Goal: Information Seeking & Learning: Learn about a topic

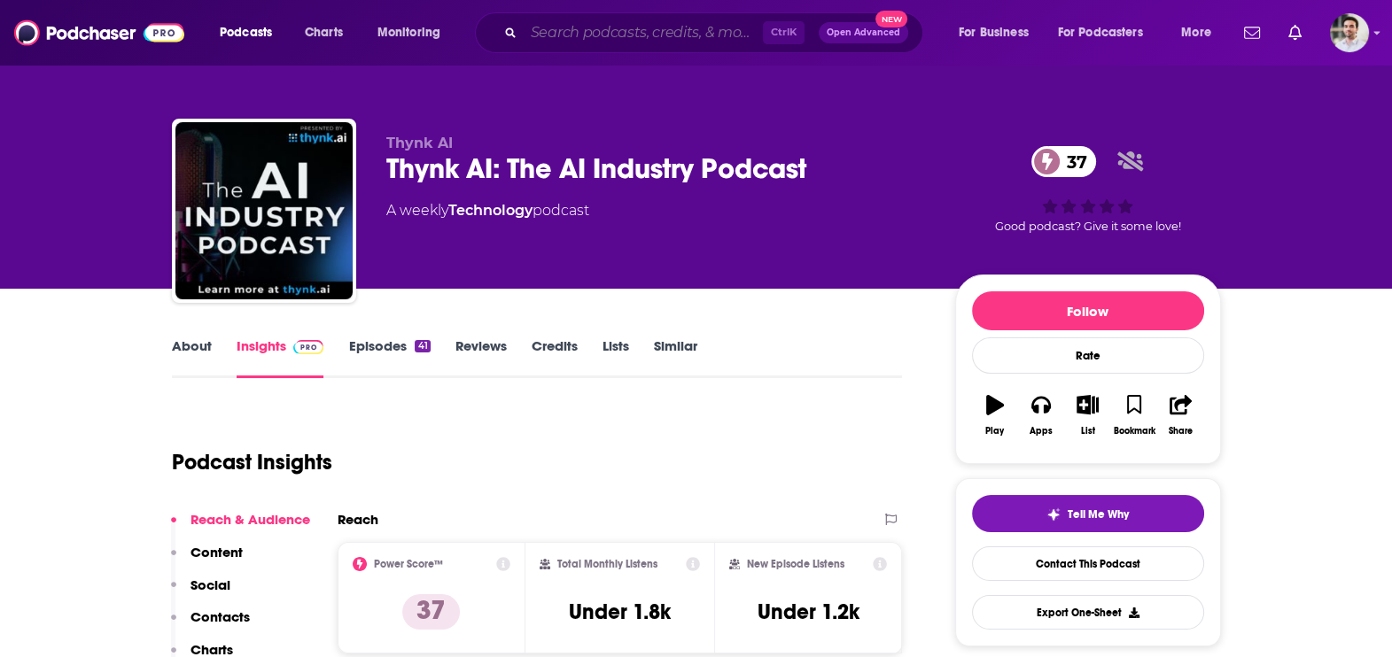
click at [647, 35] on input "Search podcasts, credits, & more..." at bounding box center [643, 33] width 239 height 28
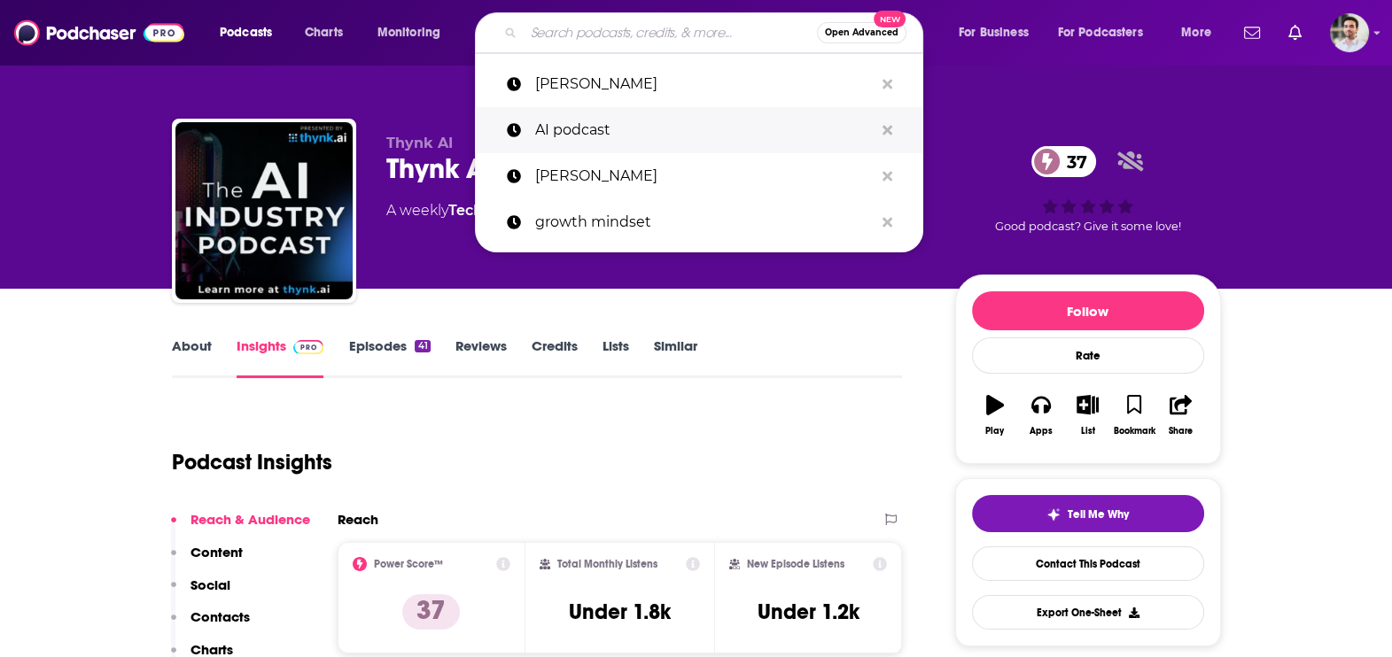
click at [618, 118] on p "AI podcast" at bounding box center [704, 130] width 338 height 46
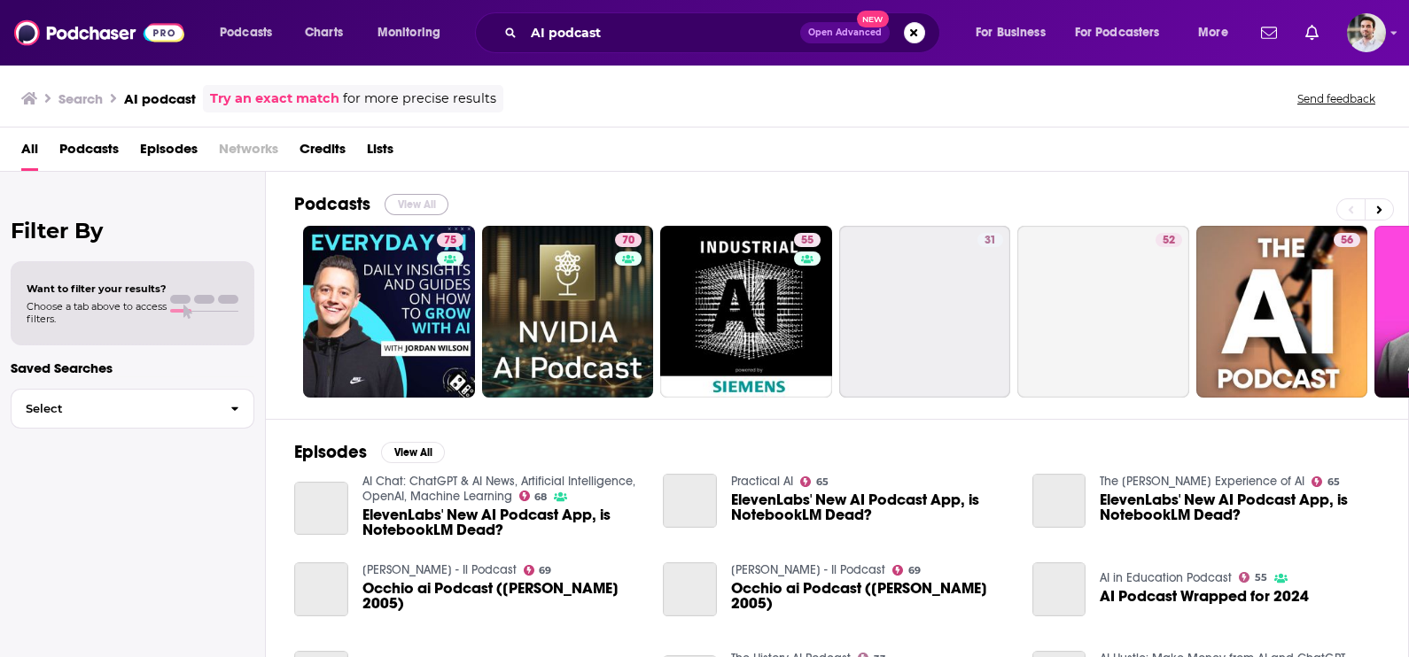
click at [399, 204] on button "View All" at bounding box center [416, 204] width 64 height 21
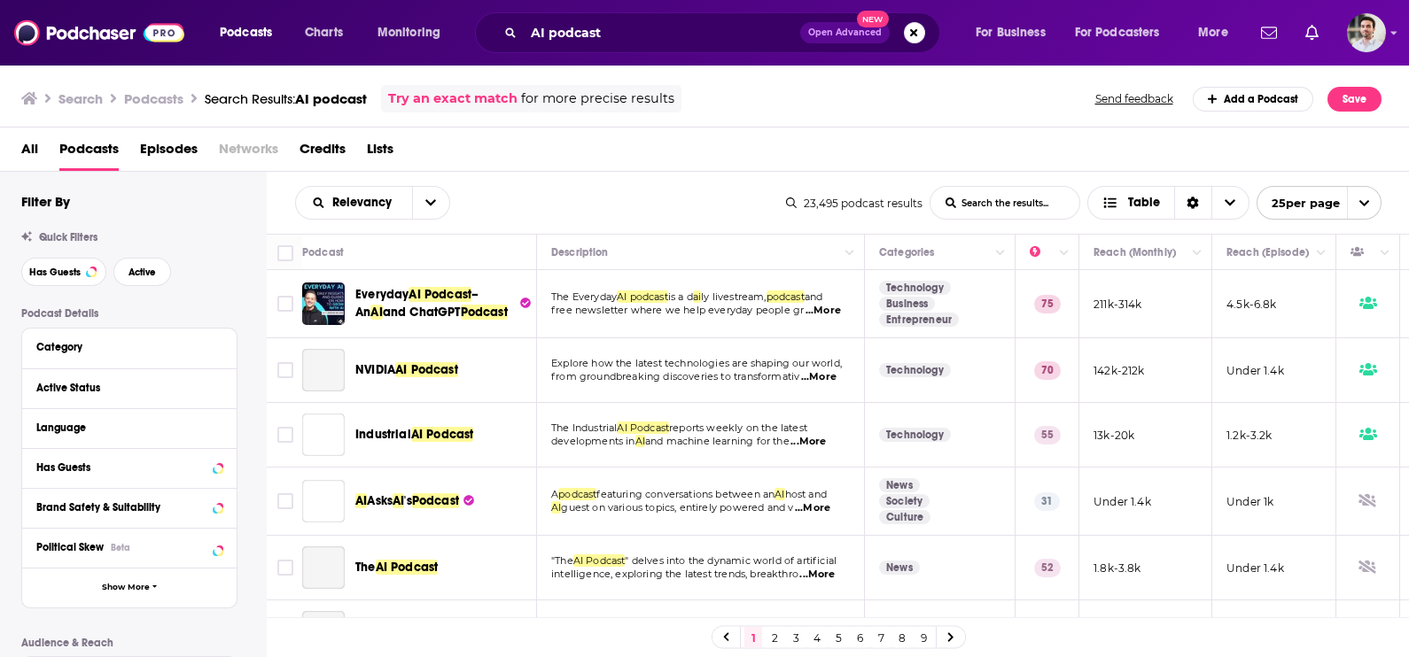
scroll to position [1320, 0]
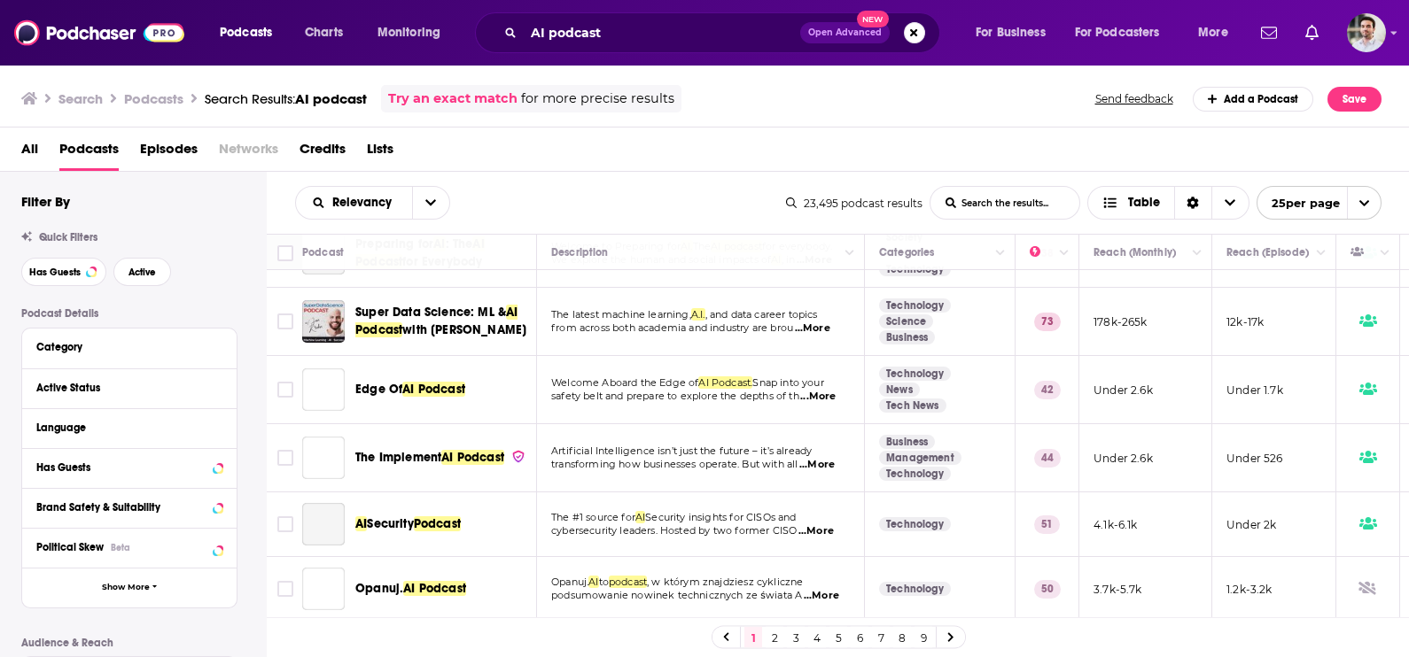
click at [778, 641] on link "2" at bounding box center [774, 637] width 18 height 21
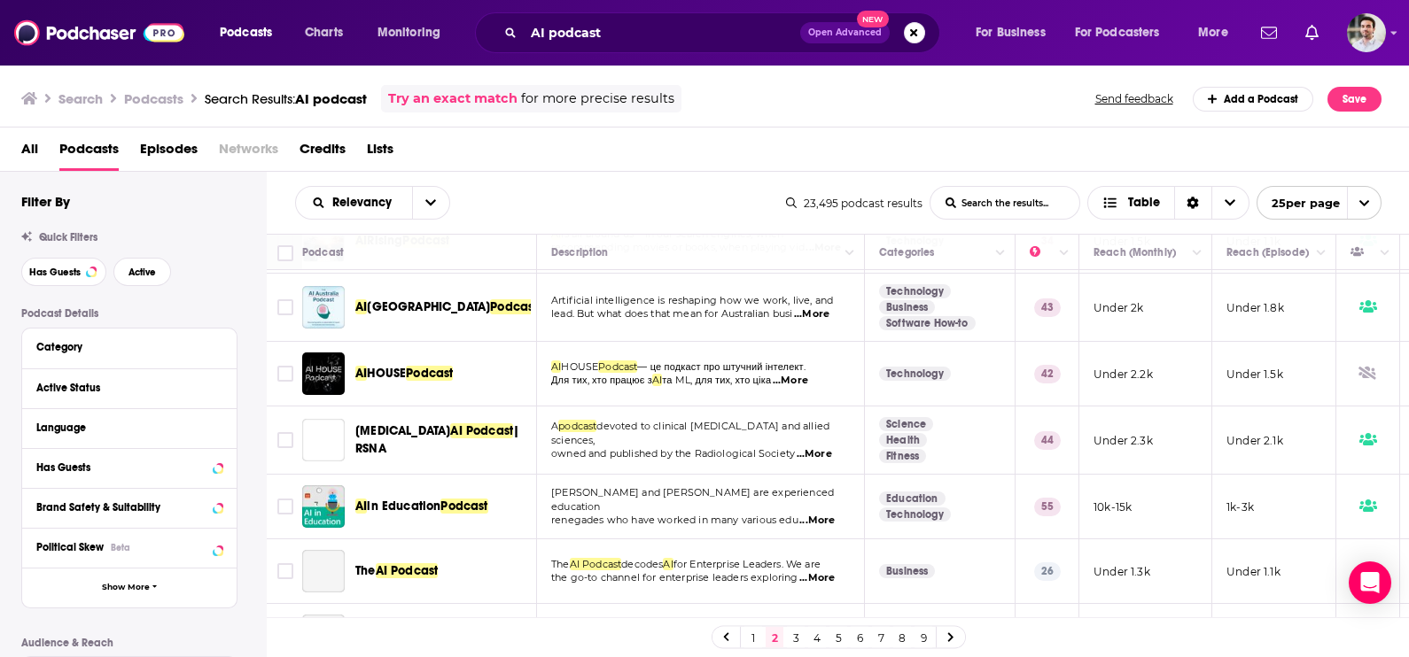
scroll to position [1017, 0]
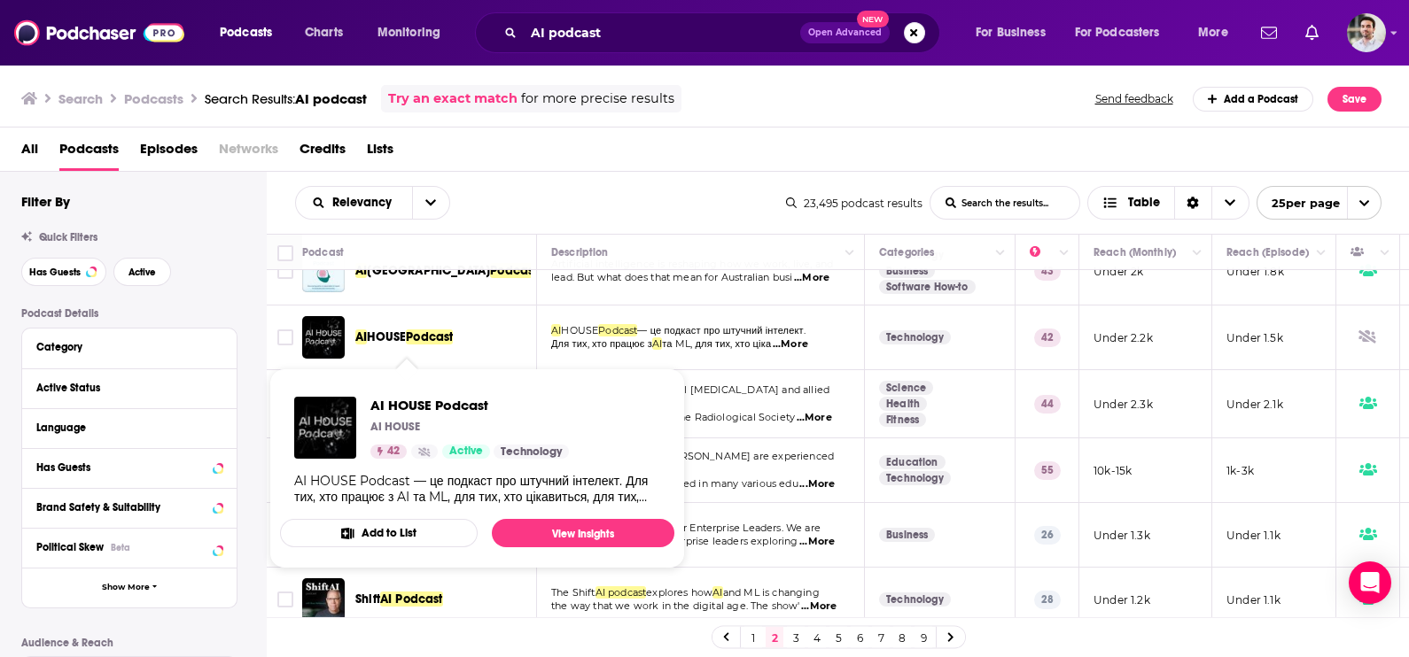
drag, startPoint x: 427, startPoint y: 405, endPoint x: 744, endPoint y: 75, distance: 457.4
click at [744, 75] on div "Search Podcasts Search Results: AI podcast Try an exact match for more precise …" at bounding box center [705, 96] width 1410 height 64
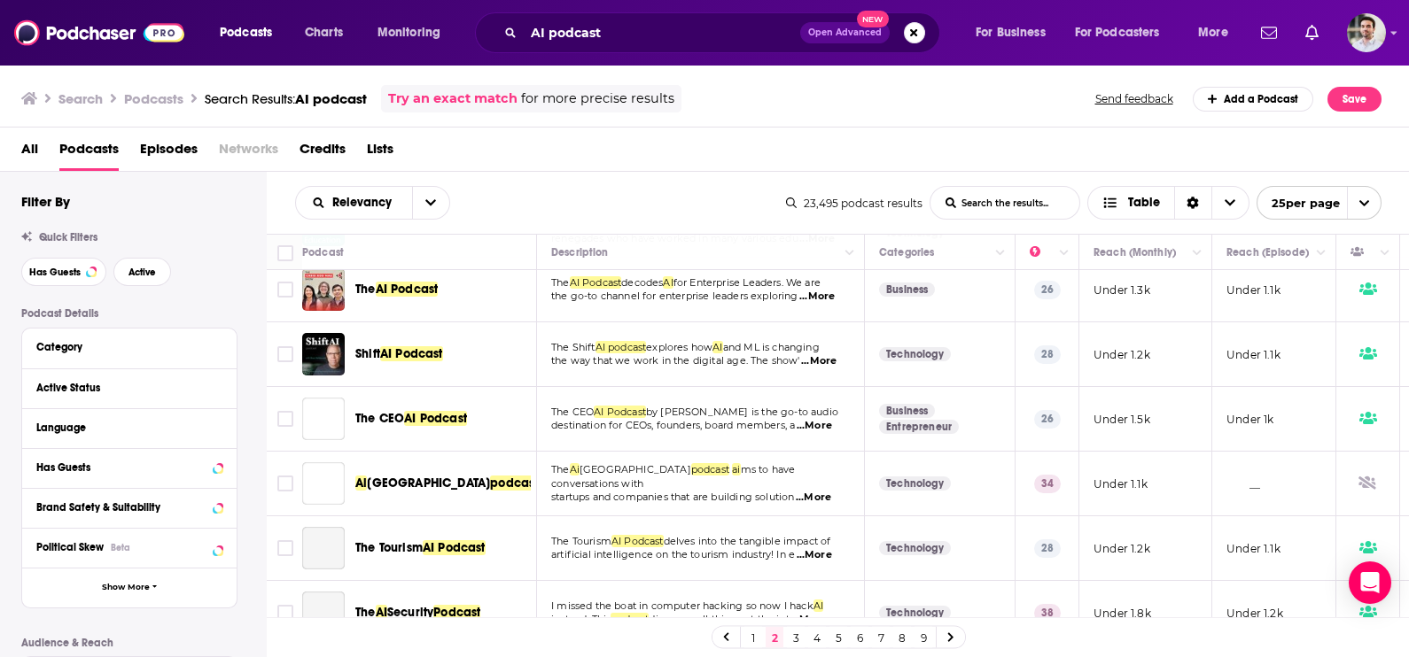
scroll to position [1306, 0]
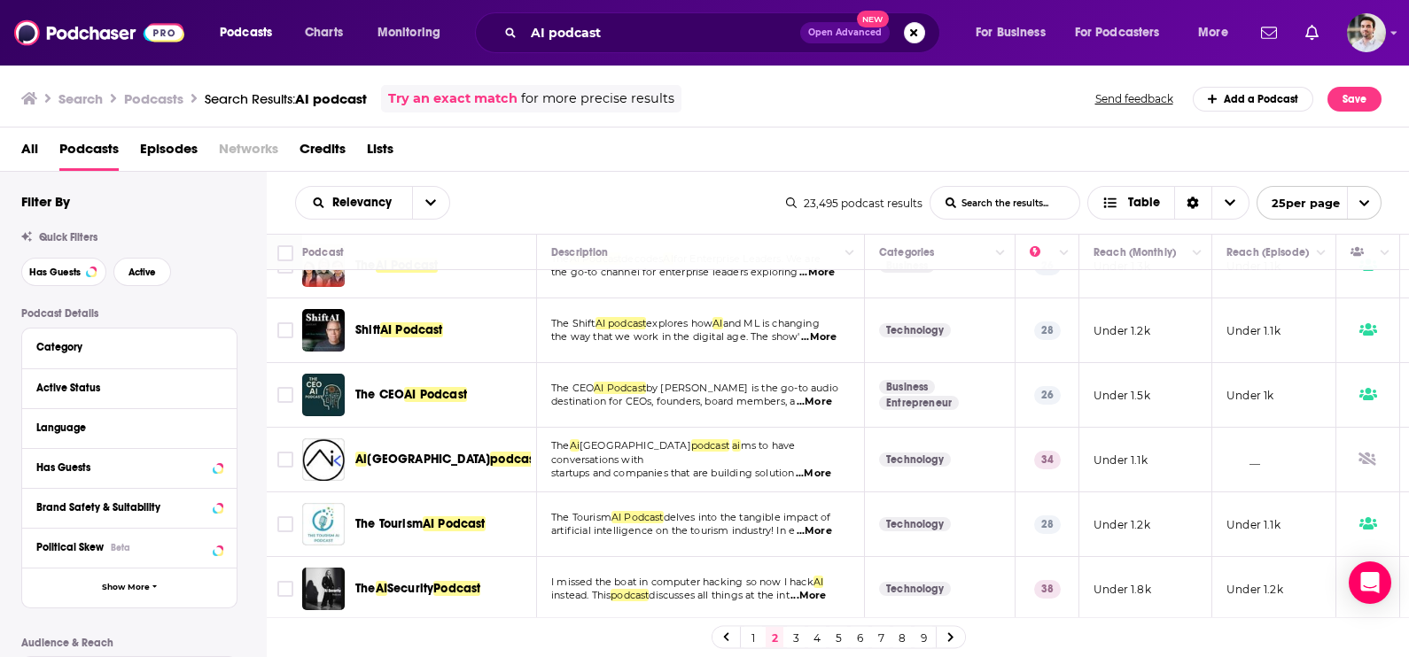
click at [798, 639] on link "3" at bounding box center [796, 637] width 18 height 21
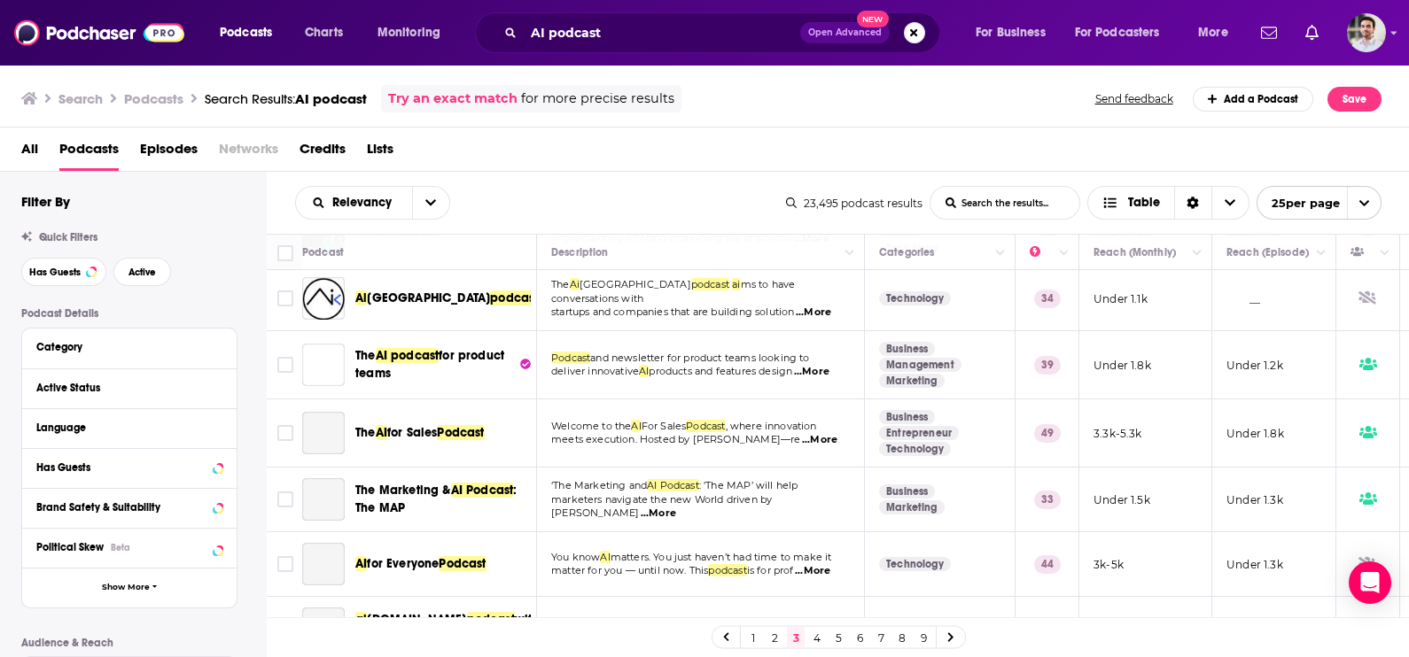
scroll to position [276, 0]
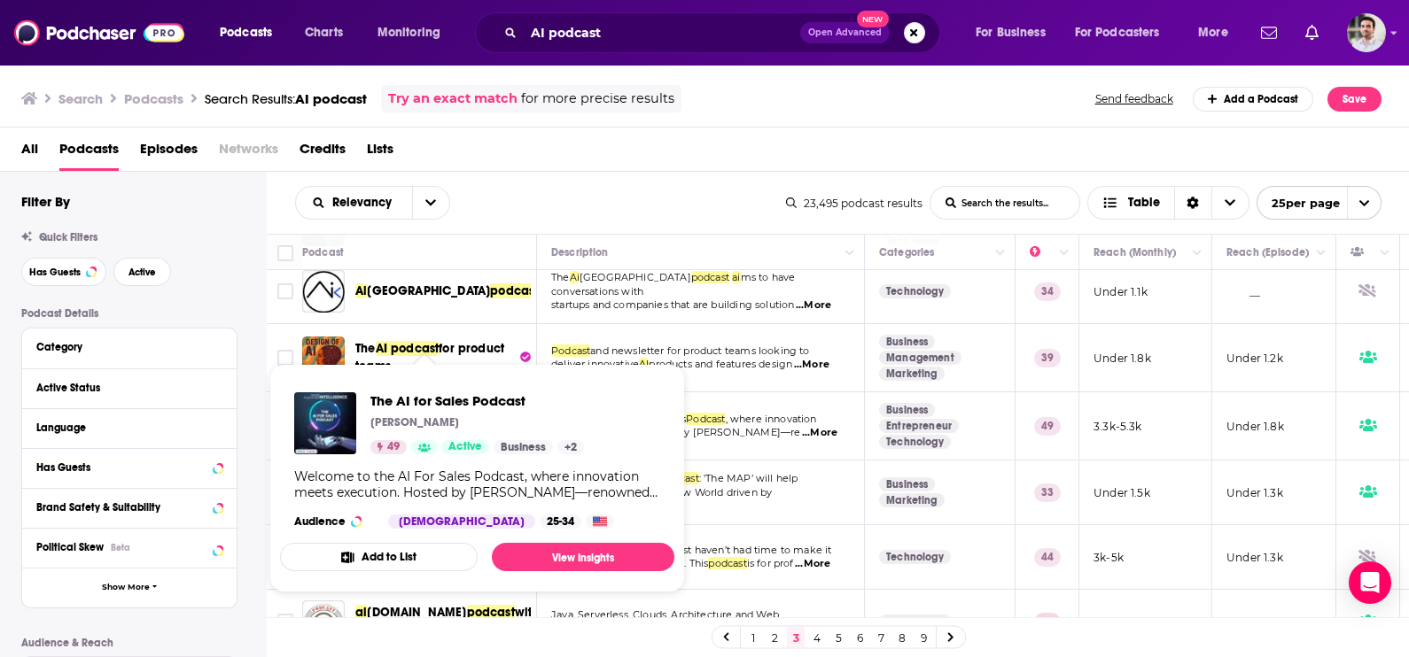
click at [439, 409] on div "The AI for Sales Podcast Chad Burmeister 49 Active Business + 2" at bounding box center [477, 423] width 214 height 62
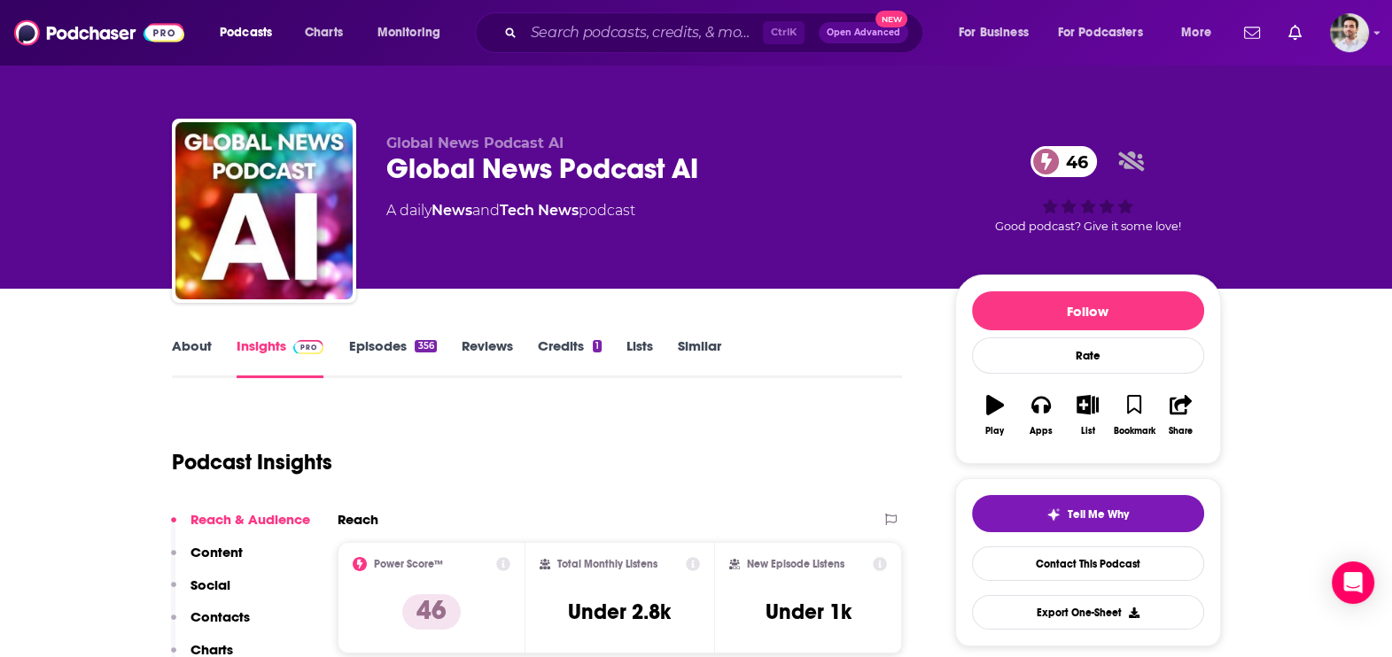
click at [222, 611] on p "Contacts" at bounding box center [219, 617] width 59 height 17
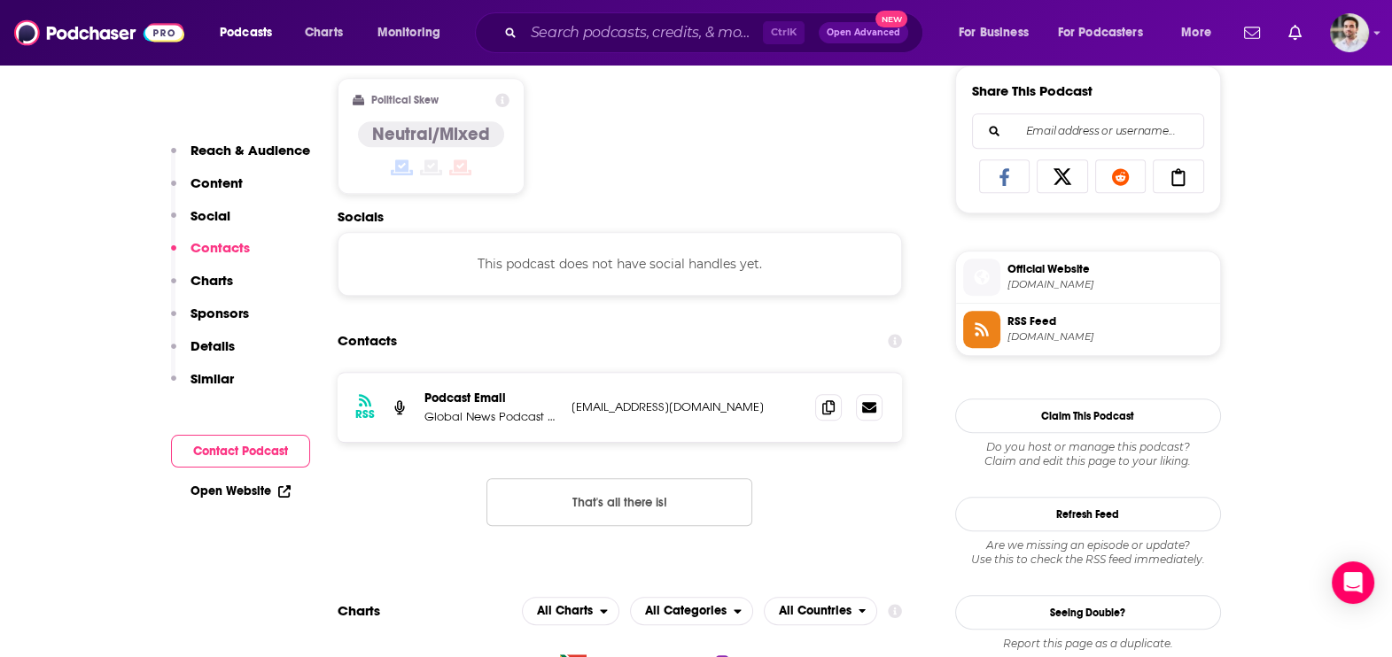
scroll to position [1186, 0]
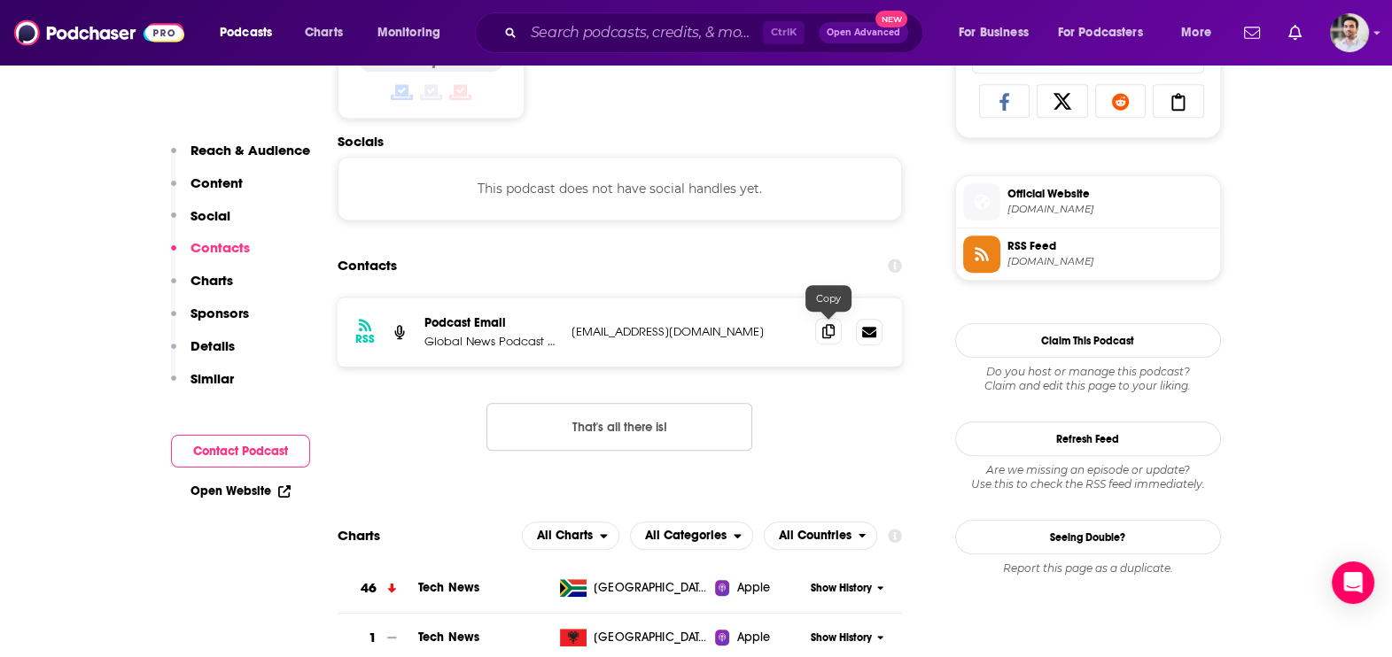
click at [837, 330] on span at bounding box center [828, 331] width 27 height 27
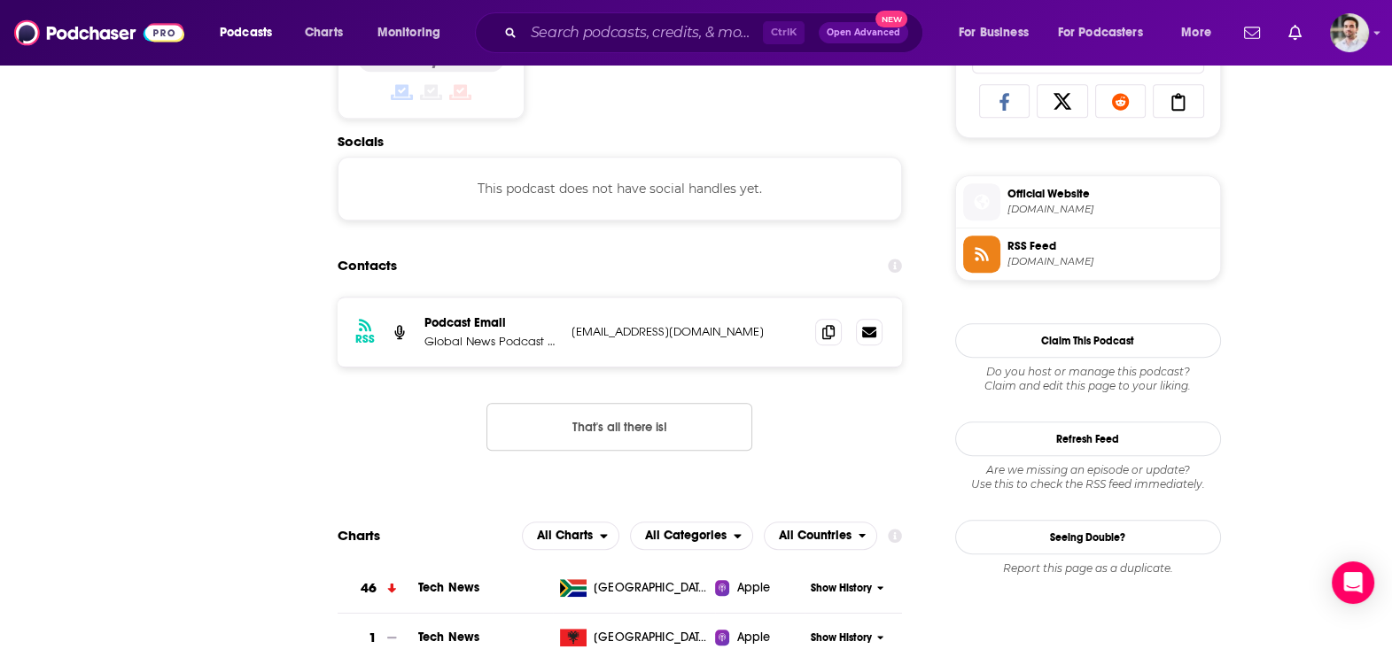
scroll to position [0, 0]
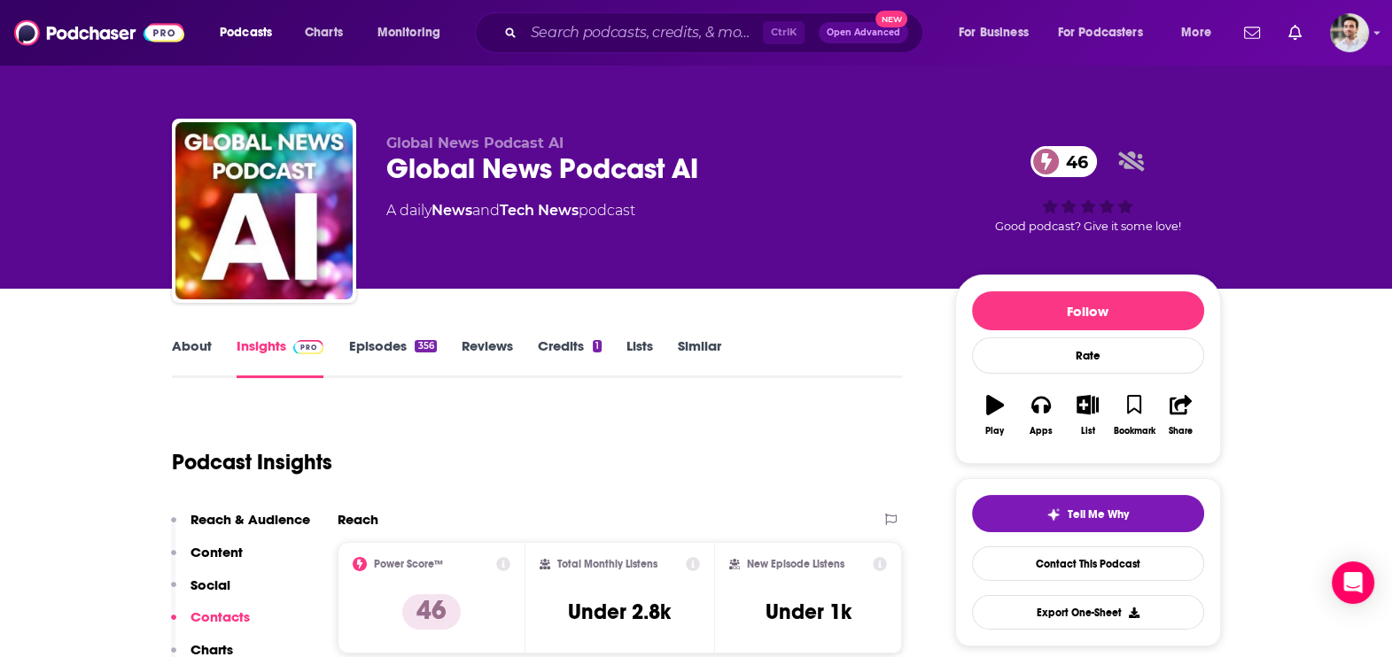
click at [207, 340] on link "About" at bounding box center [192, 358] width 40 height 41
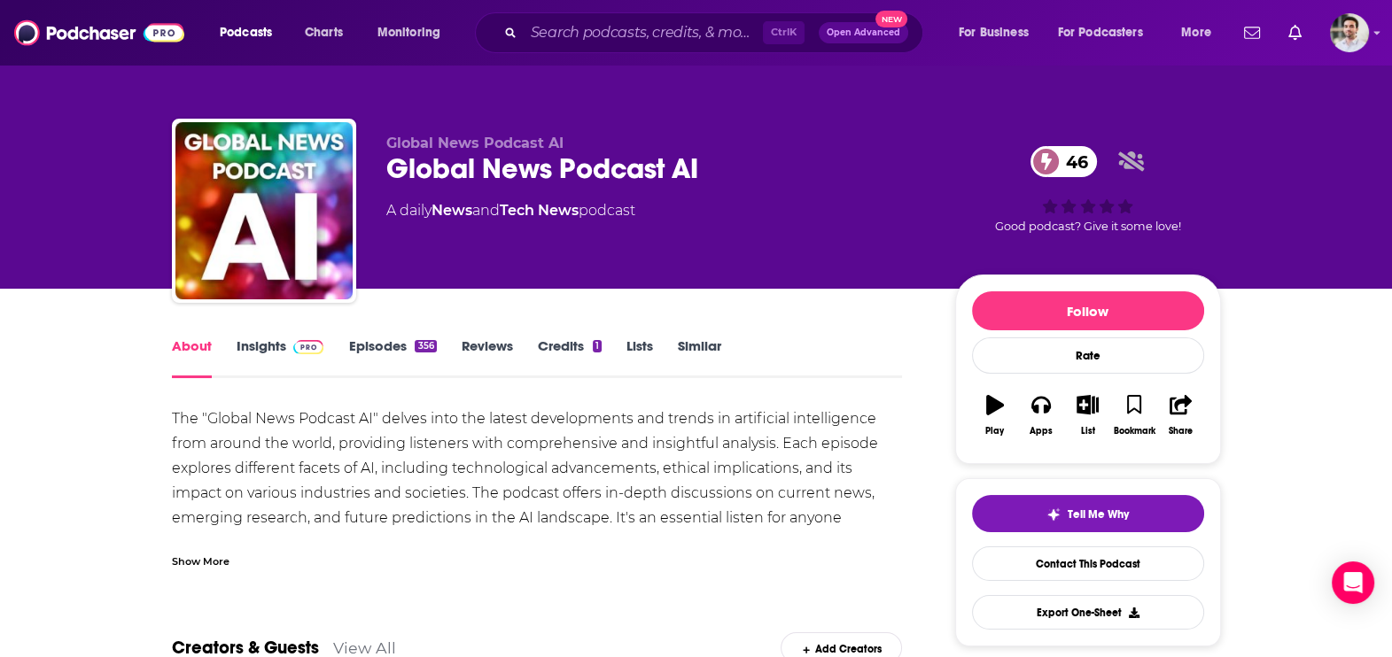
click at [188, 559] on div "Show More" at bounding box center [201, 560] width 58 height 17
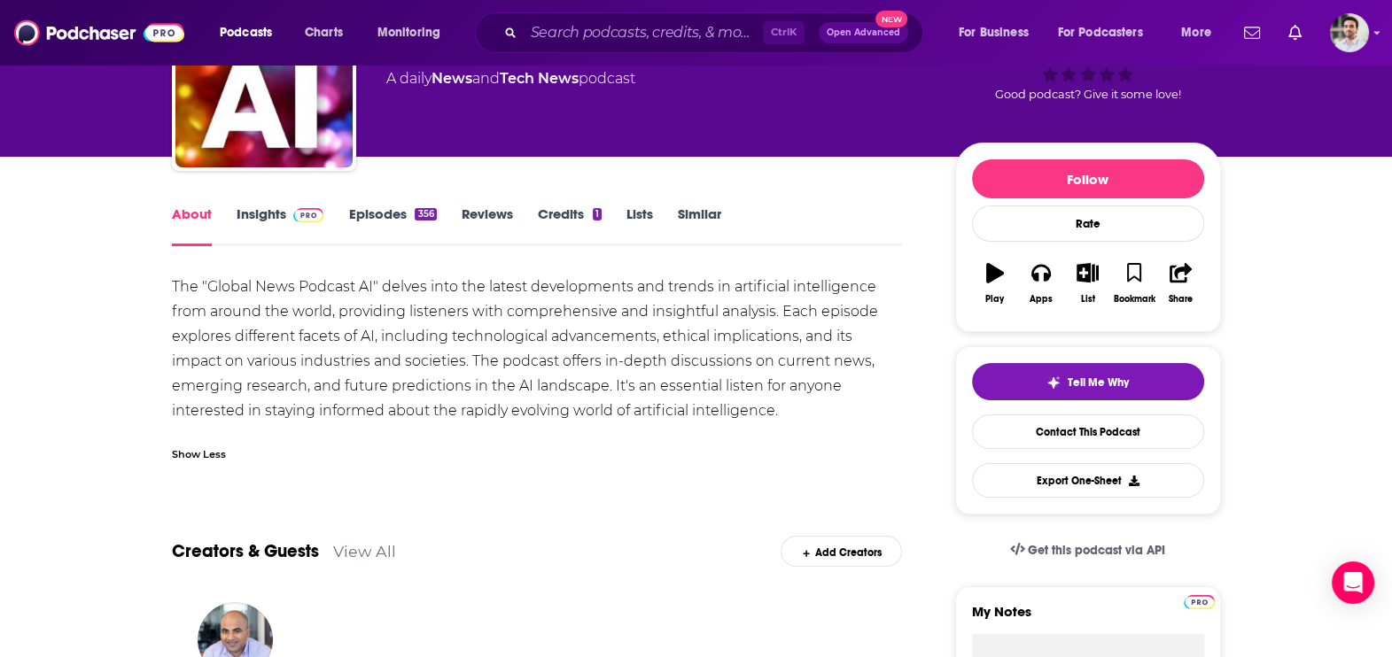
scroll to position [80, 0]
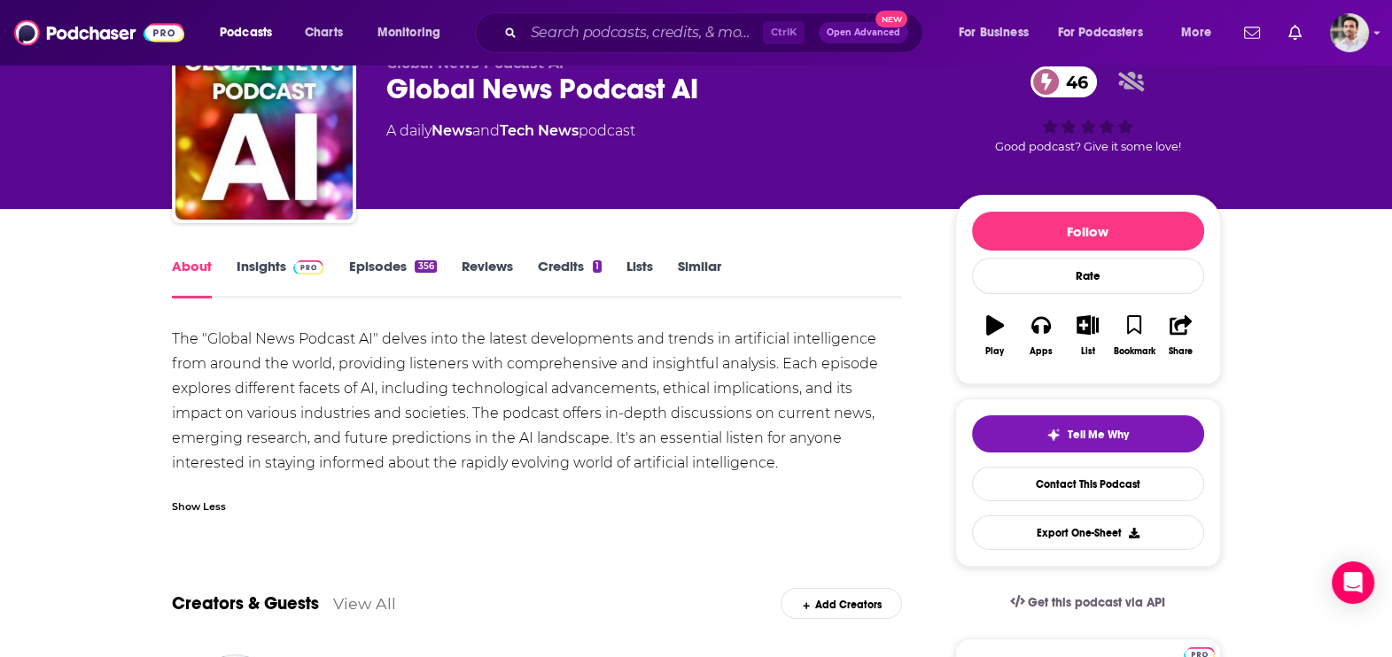
click at [372, 256] on div "About Insights Episodes 356 Reviews Credits 1 Lists Similar" at bounding box center [537, 276] width 731 height 43
click at [379, 261] on link "Episodes 356" at bounding box center [392, 278] width 88 height 41
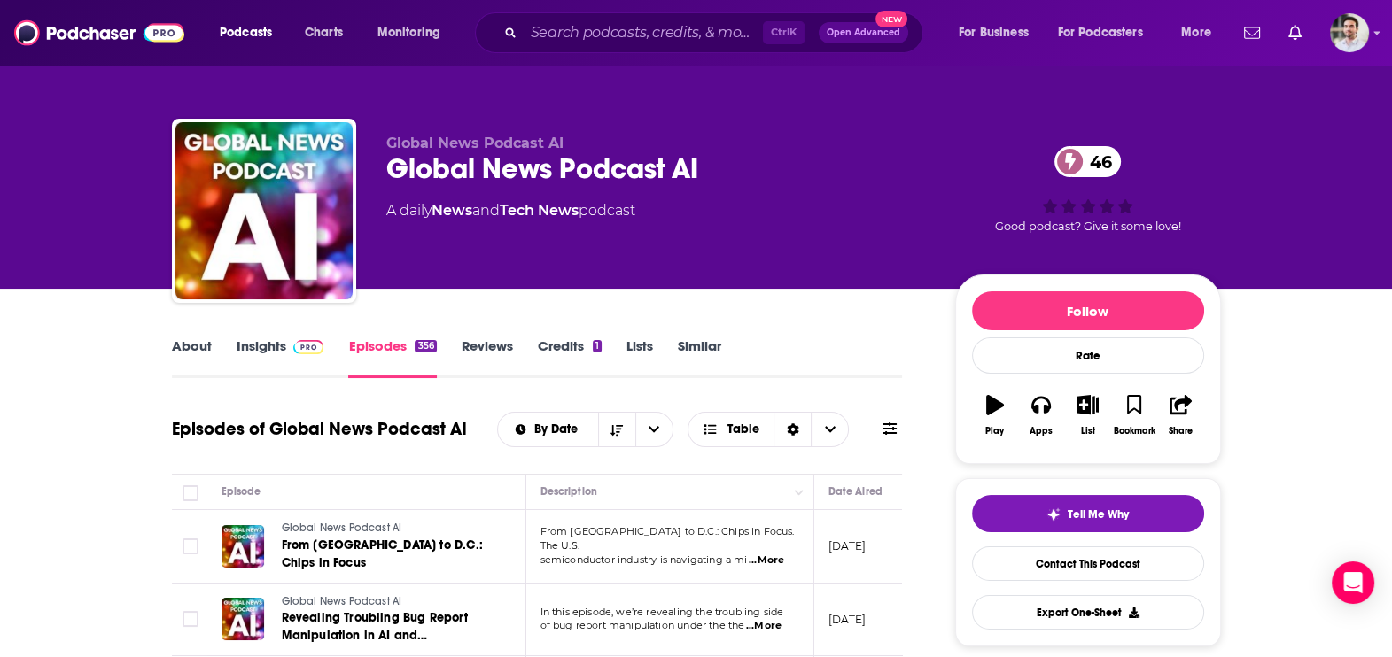
click at [766, 558] on span "...More" at bounding box center [766, 561] width 35 height 14
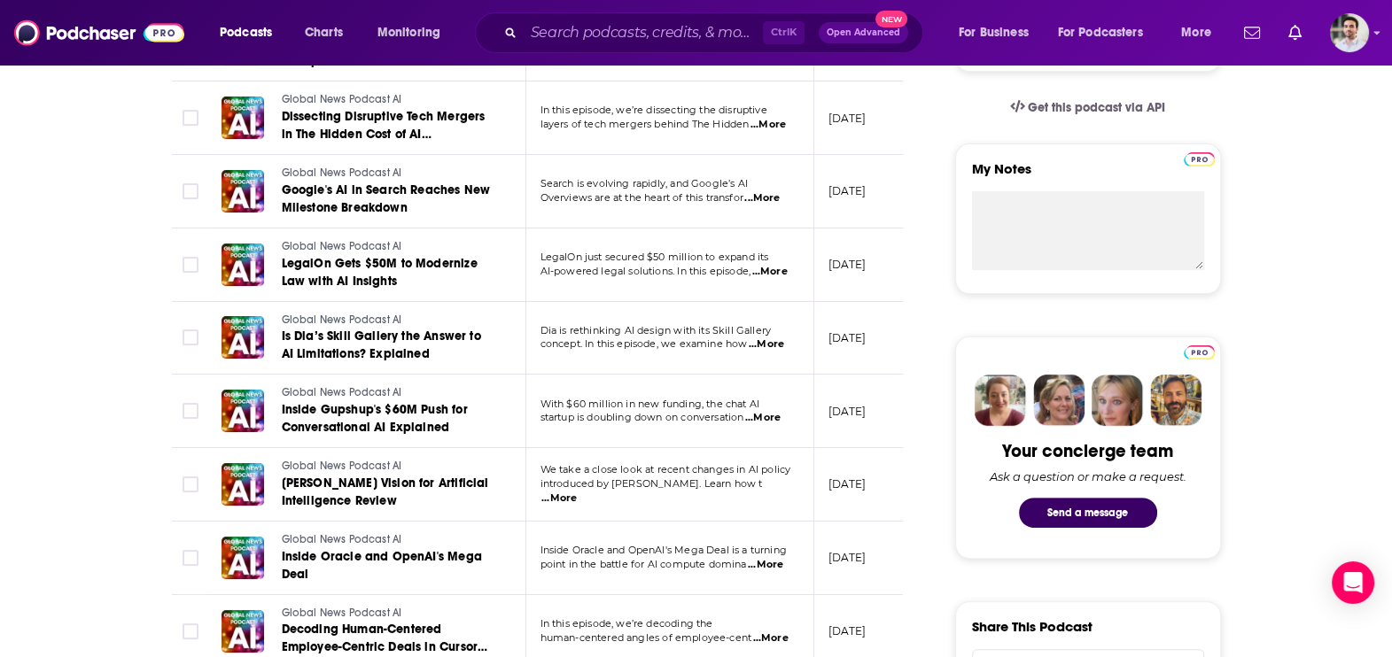
click at [782, 341] on span "...More" at bounding box center [766, 345] width 35 height 14
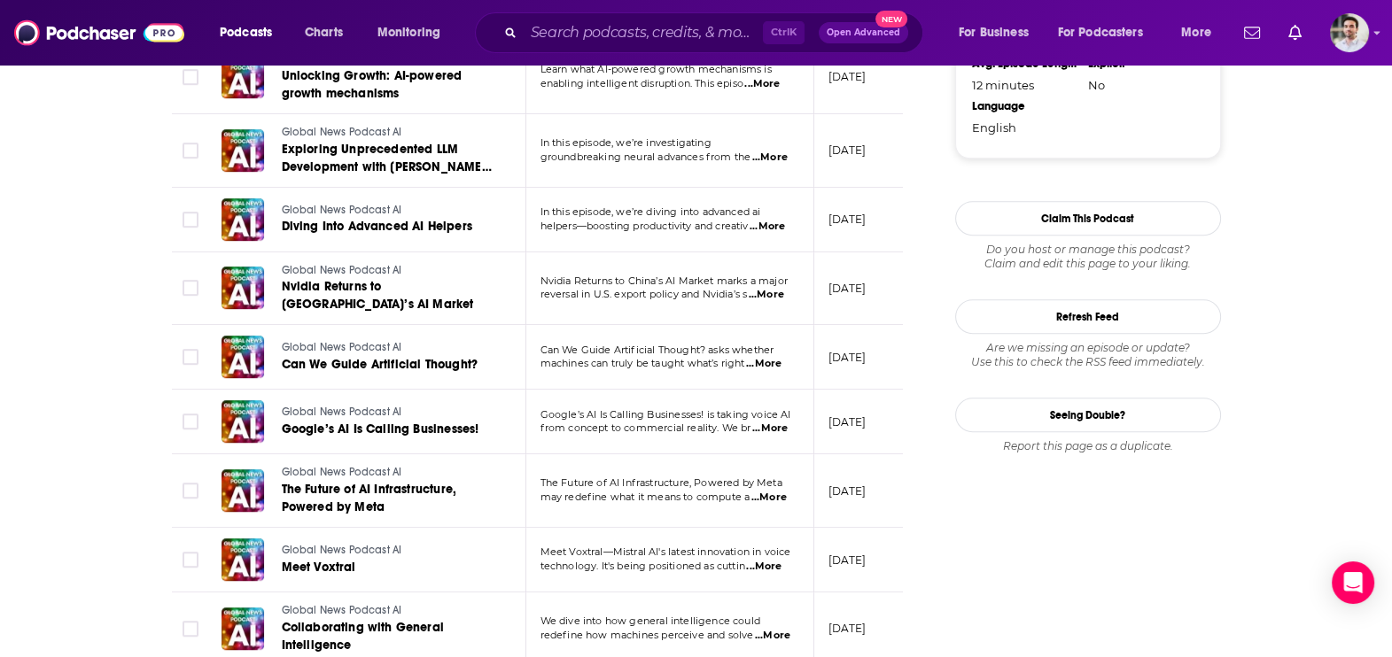
scroll to position [0, 0]
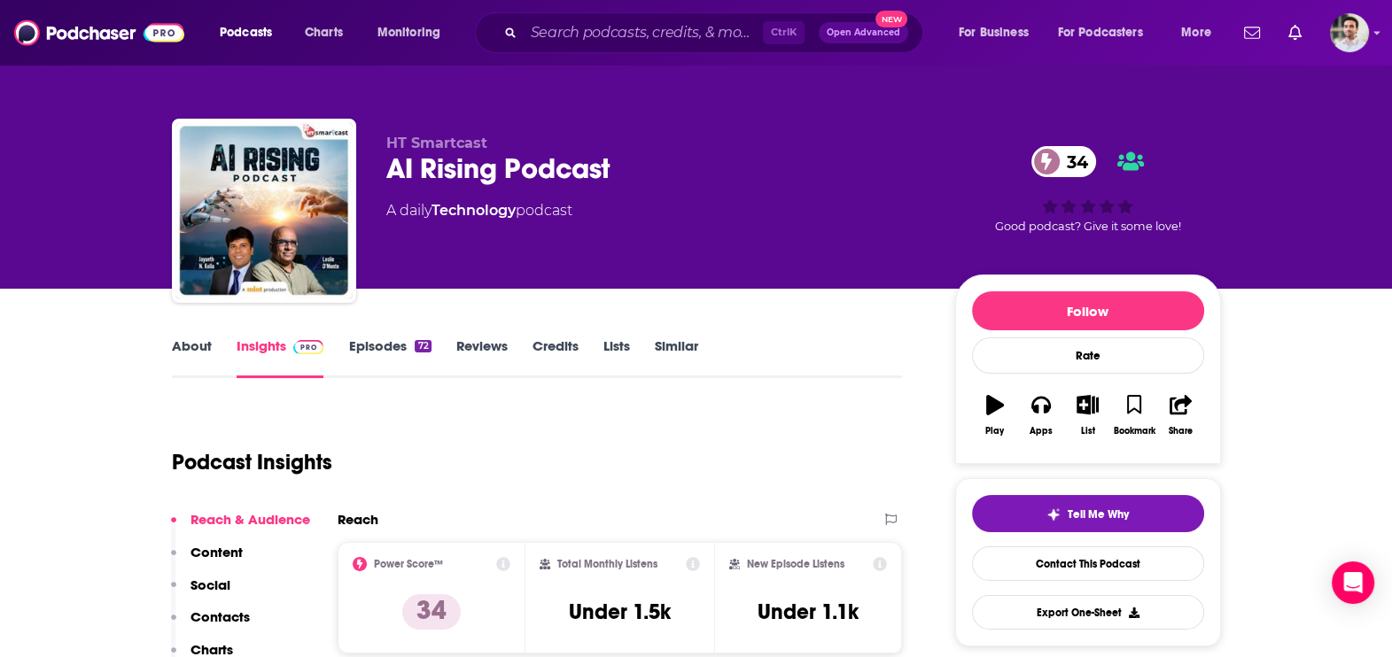
click at [238, 616] on p "Contacts" at bounding box center [219, 617] width 59 height 17
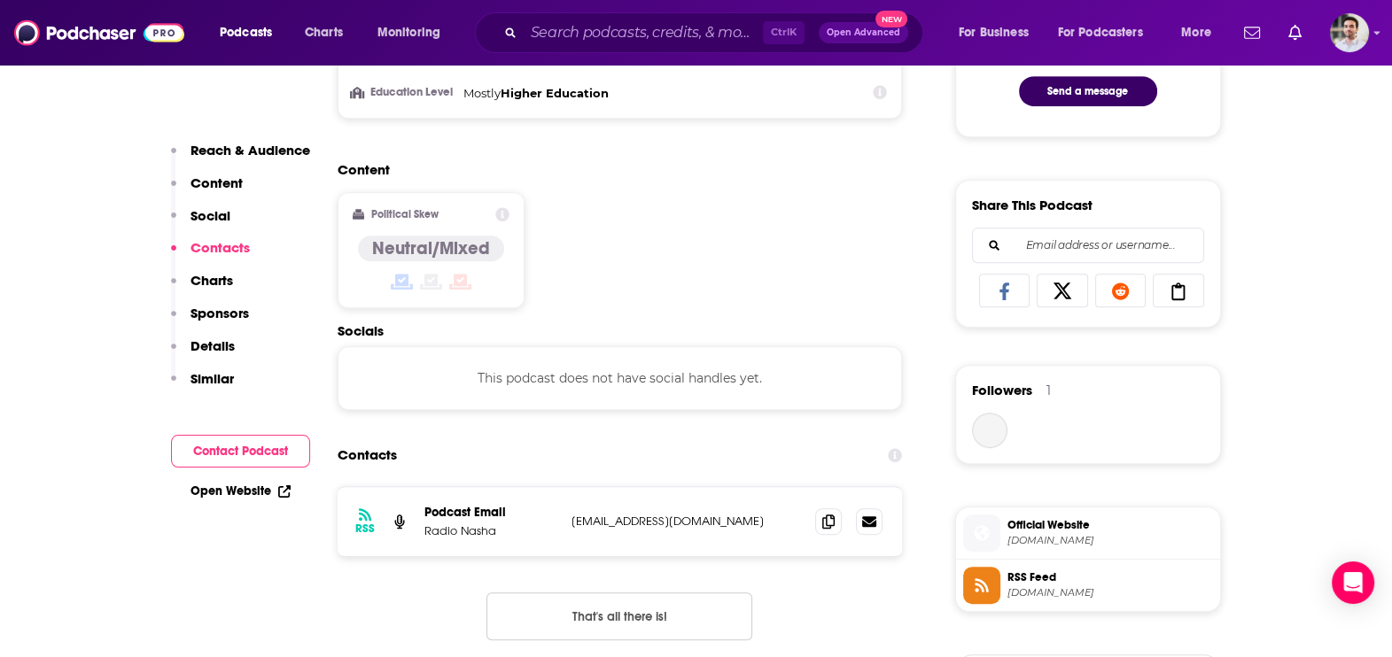
scroll to position [1186, 0]
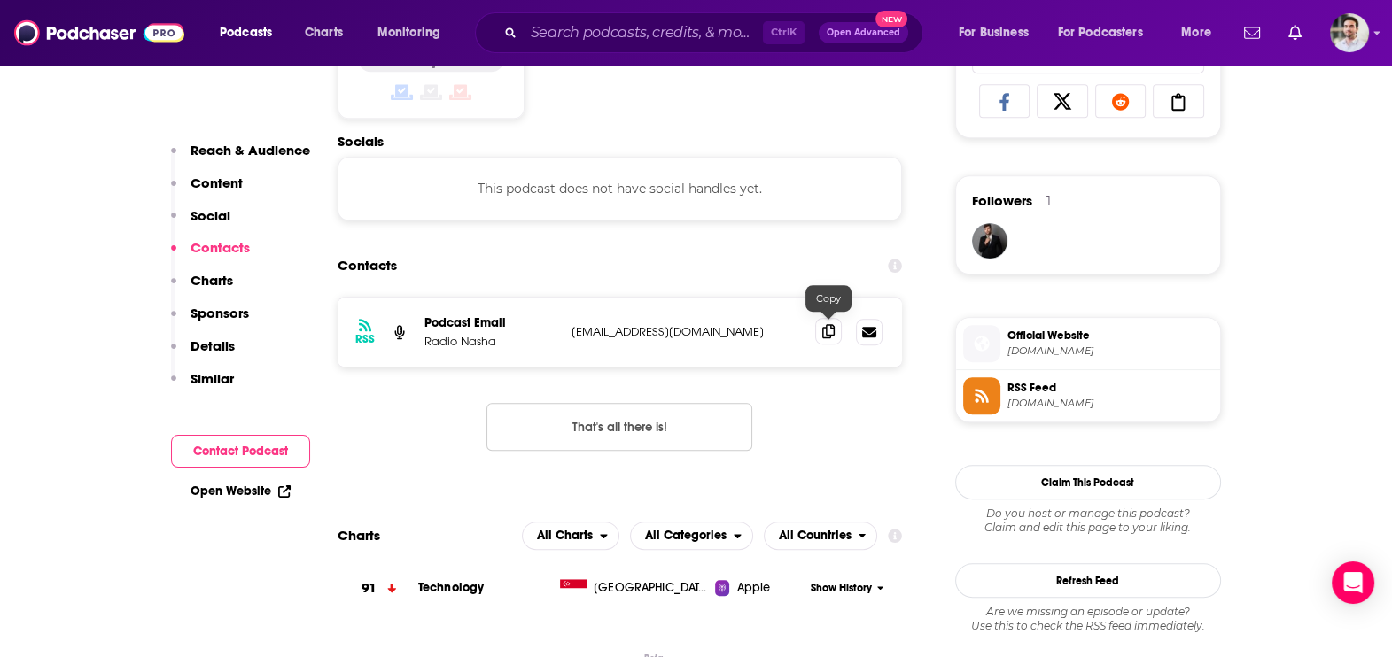
click at [826, 326] on icon at bounding box center [828, 331] width 12 height 14
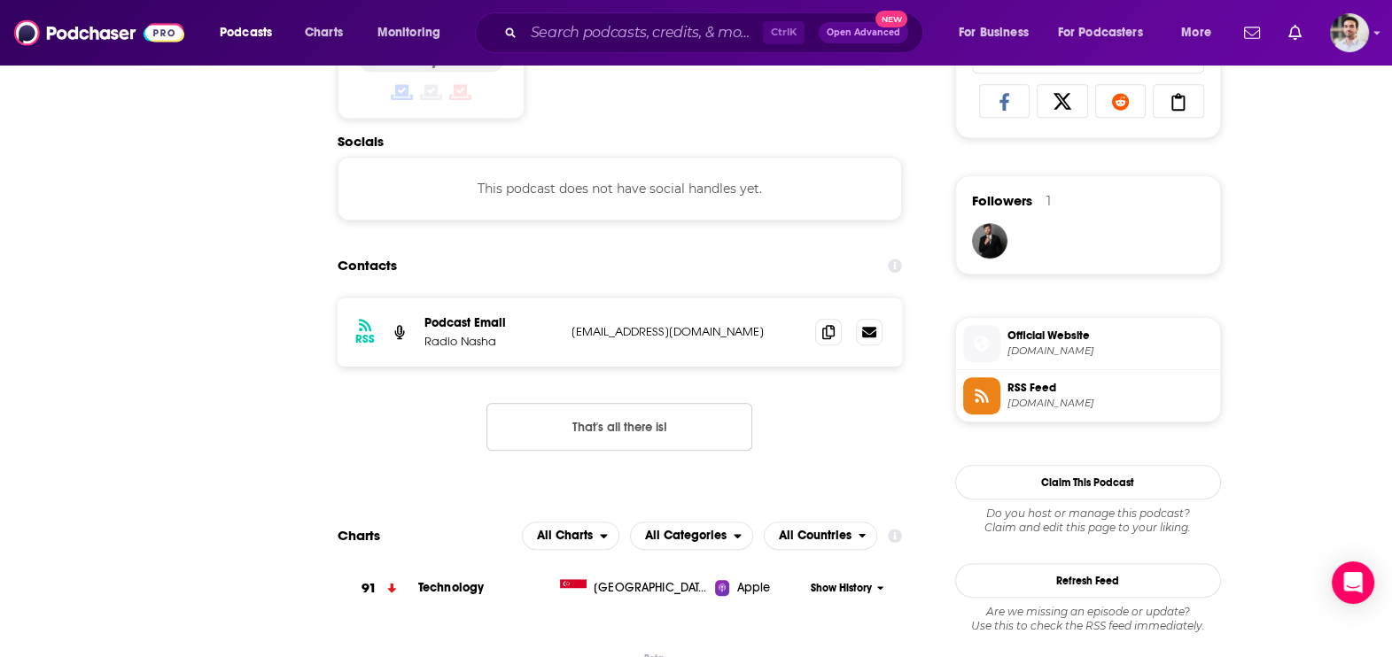
scroll to position [0, 0]
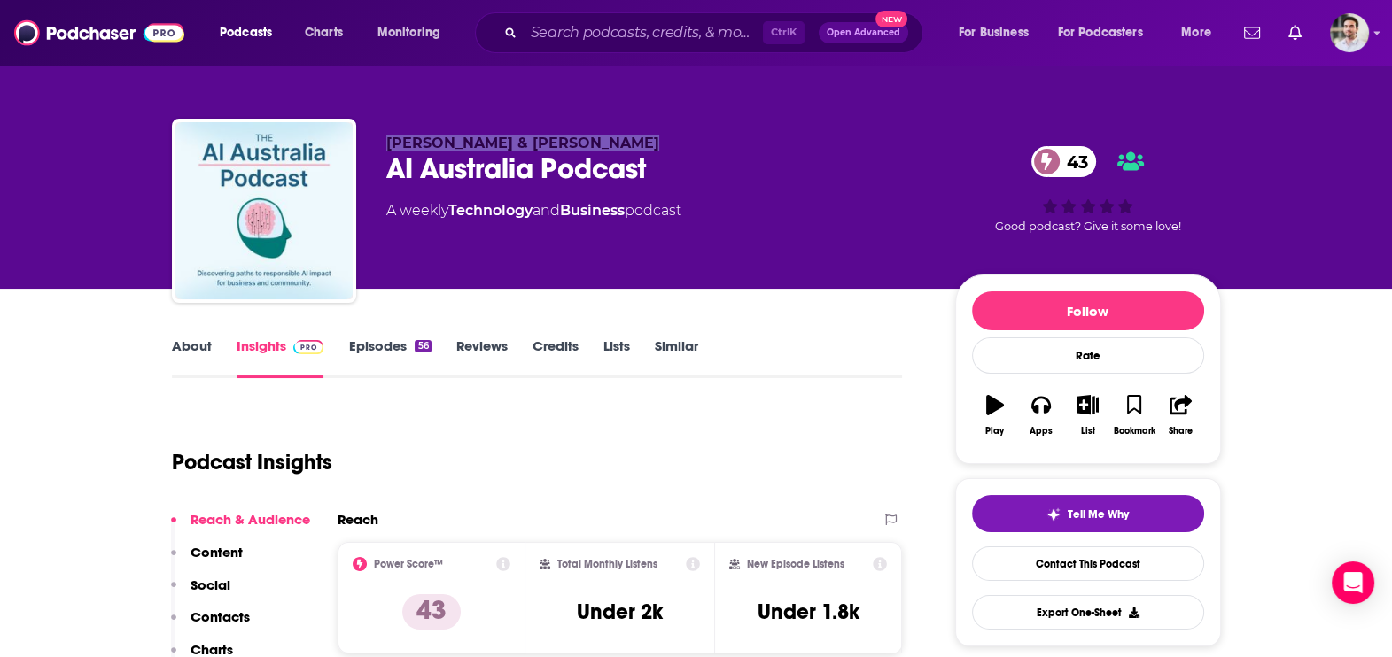
drag, startPoint x: 385, startPoint y: 143, endPoint x: 644, endPoint y: 144, distance: 258.7
click at [644, 144] on p "[PERSON_NAME] & [PERSON_NAME]" at bounding box center [656, 143] width 540 height 17
copy span "[PERSON_NAME] & [PERSON_NAME]"
click at [215, 618] on p "Contacts" at bounding box center [219, 617] width 59 height 17
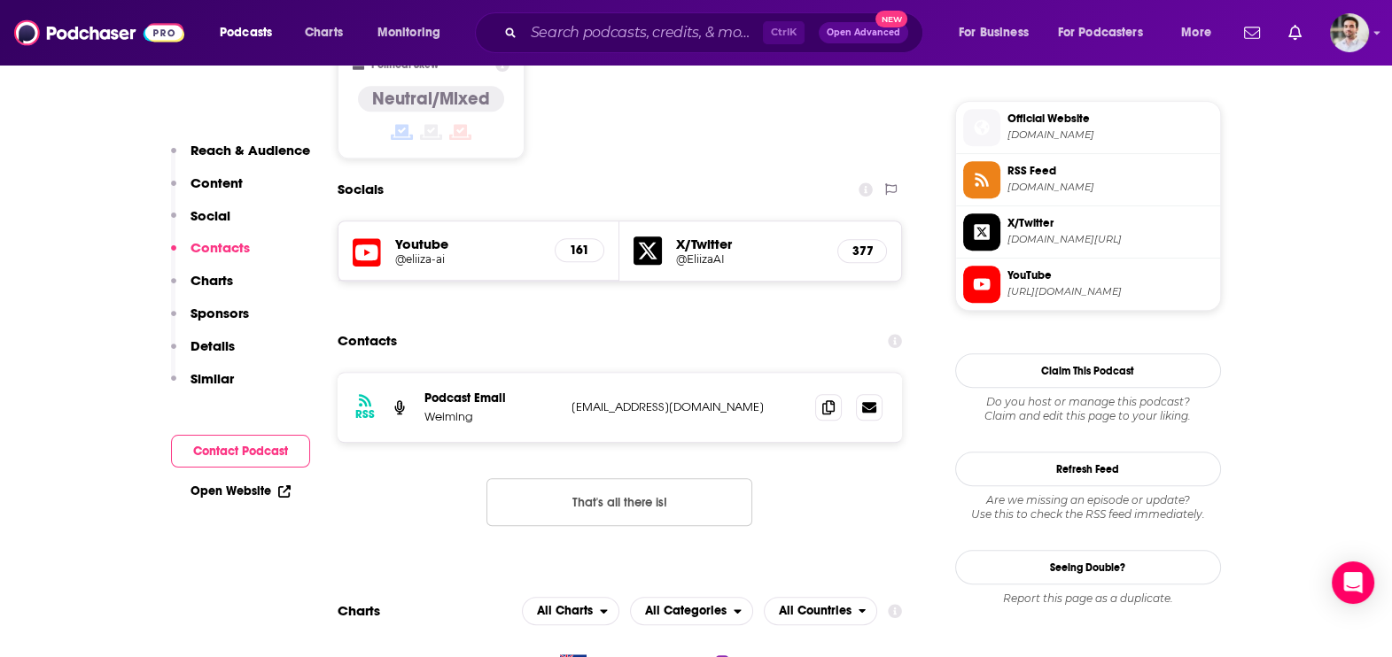
scroll to position [1438, 0]
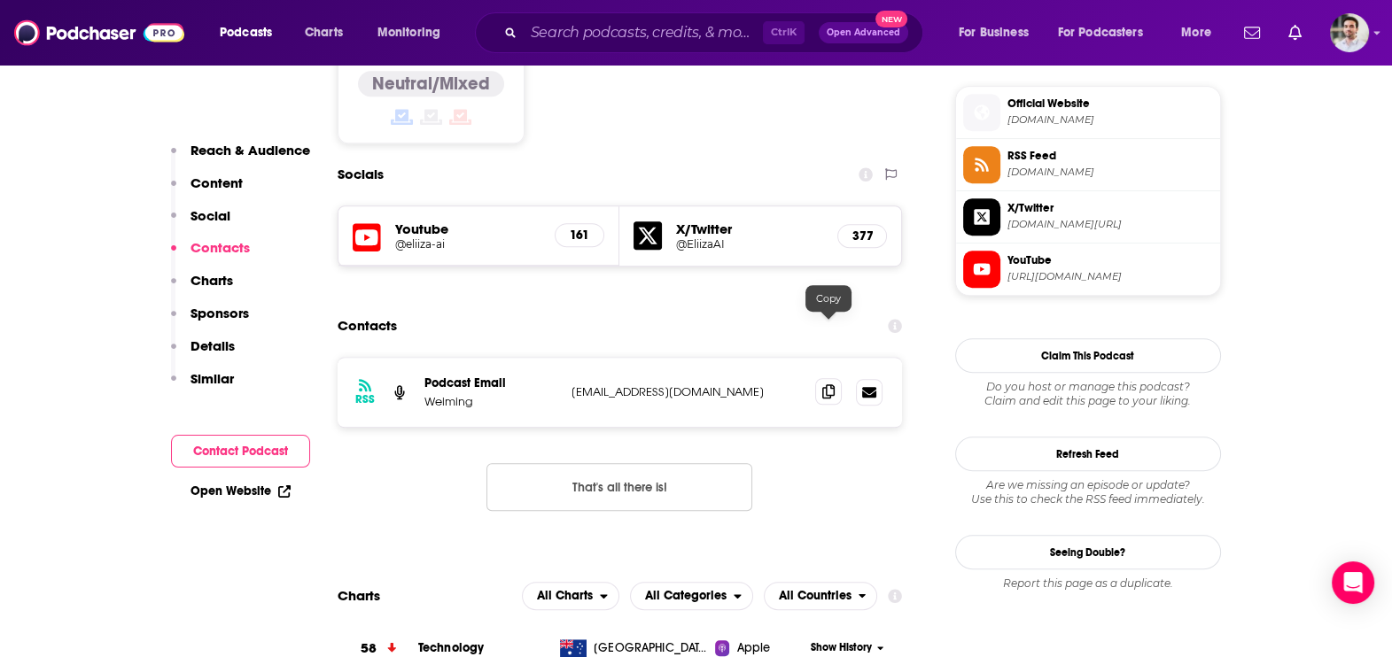
click at [826, 384] on icon at bounding box center [828, 391] width 12 height 14
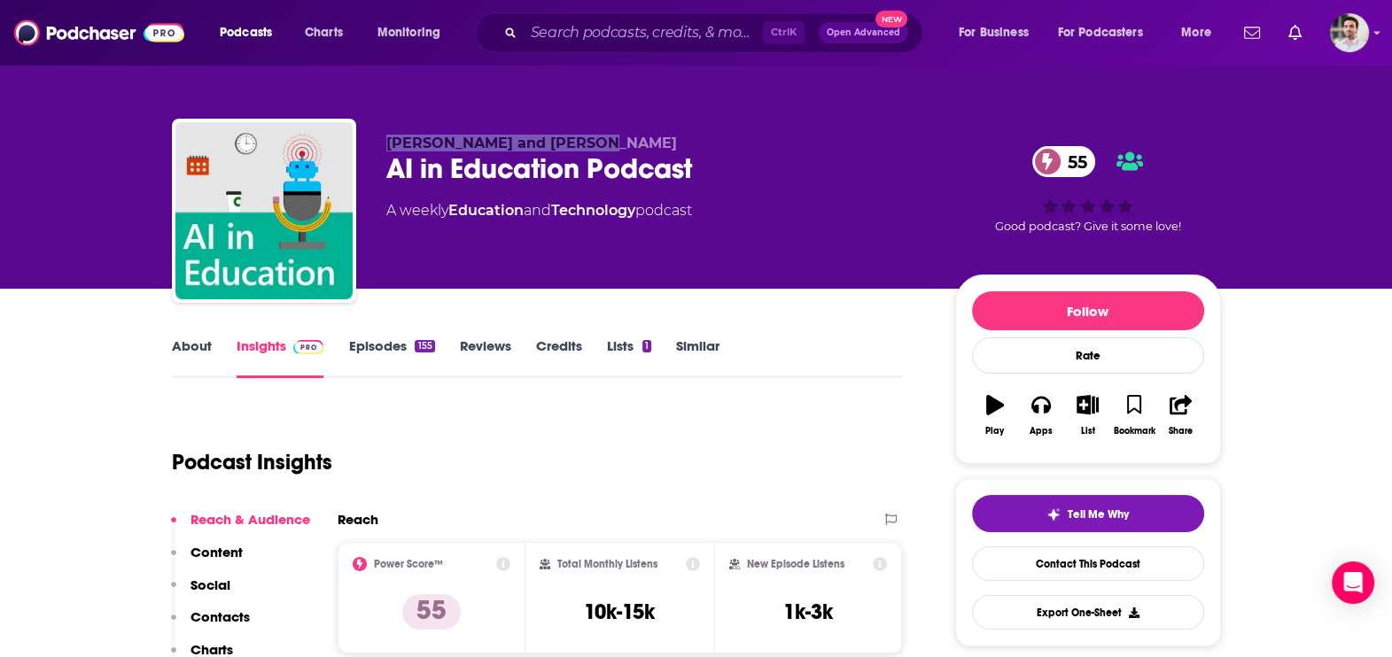
drag, startPoint x: 386, startPoint y: 141, endPoint x: 599, endPoint y: 140, distance: 212.6
click at [599, 140] on span "[PERSON_NAME] and [PERSON_NAME]" at bounding box center [531, 143] width 291 height 17
copy span "[PERSON_NAME] and [PERSON_NAME]"
click at [219, 612] on p "Contacts" at bounding box center [219, 617] width 59 height 17
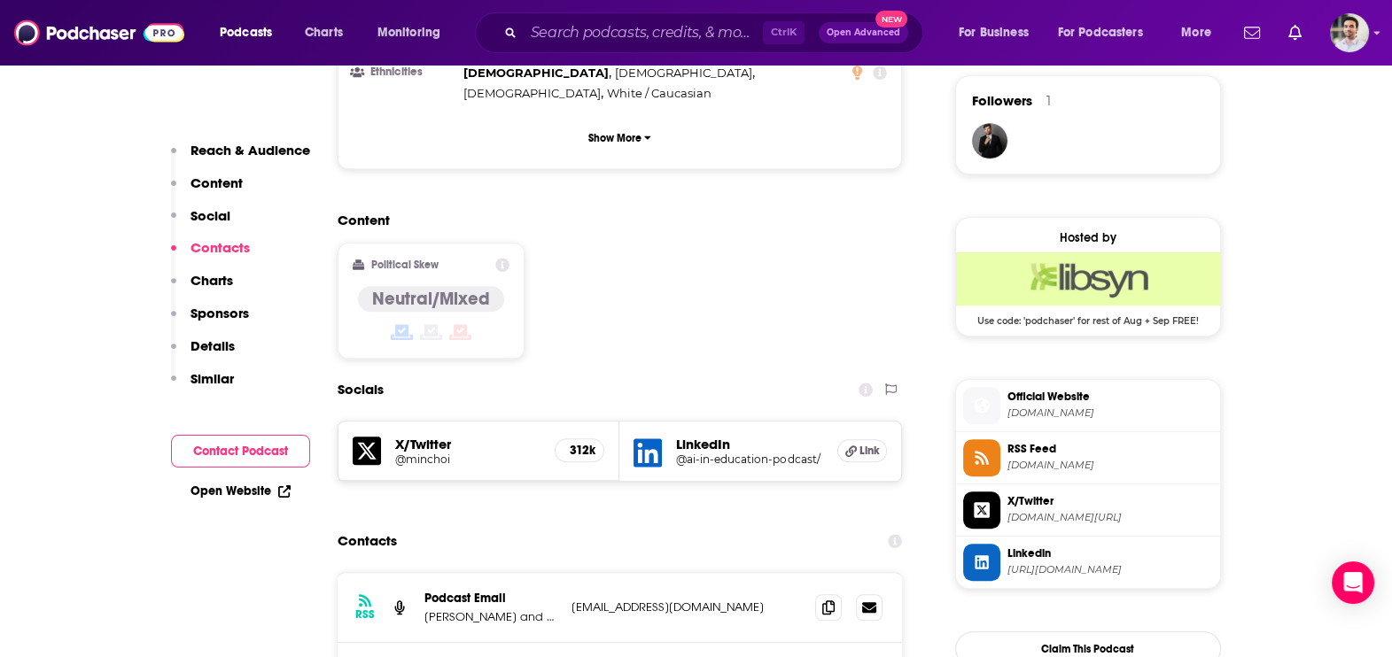
scroll to position [1457, 0]
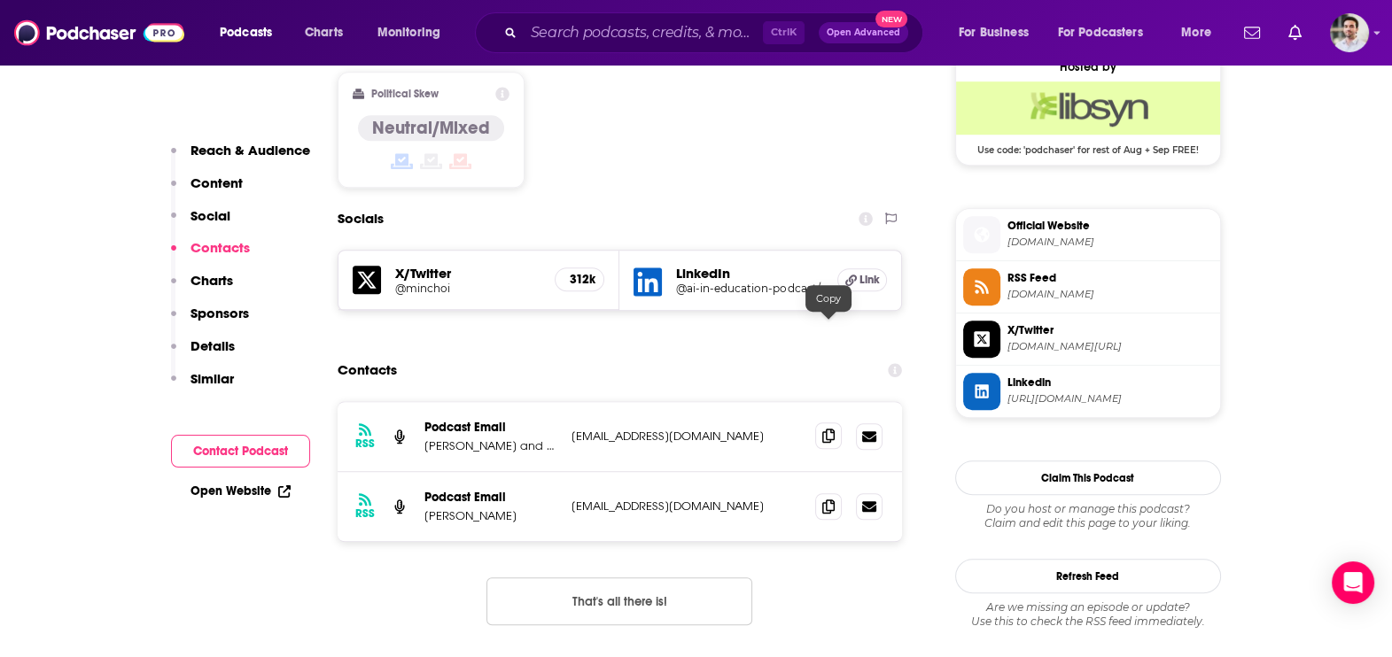
click at [835, 423] on span at bounding box center [828, 436] width 27 height 27
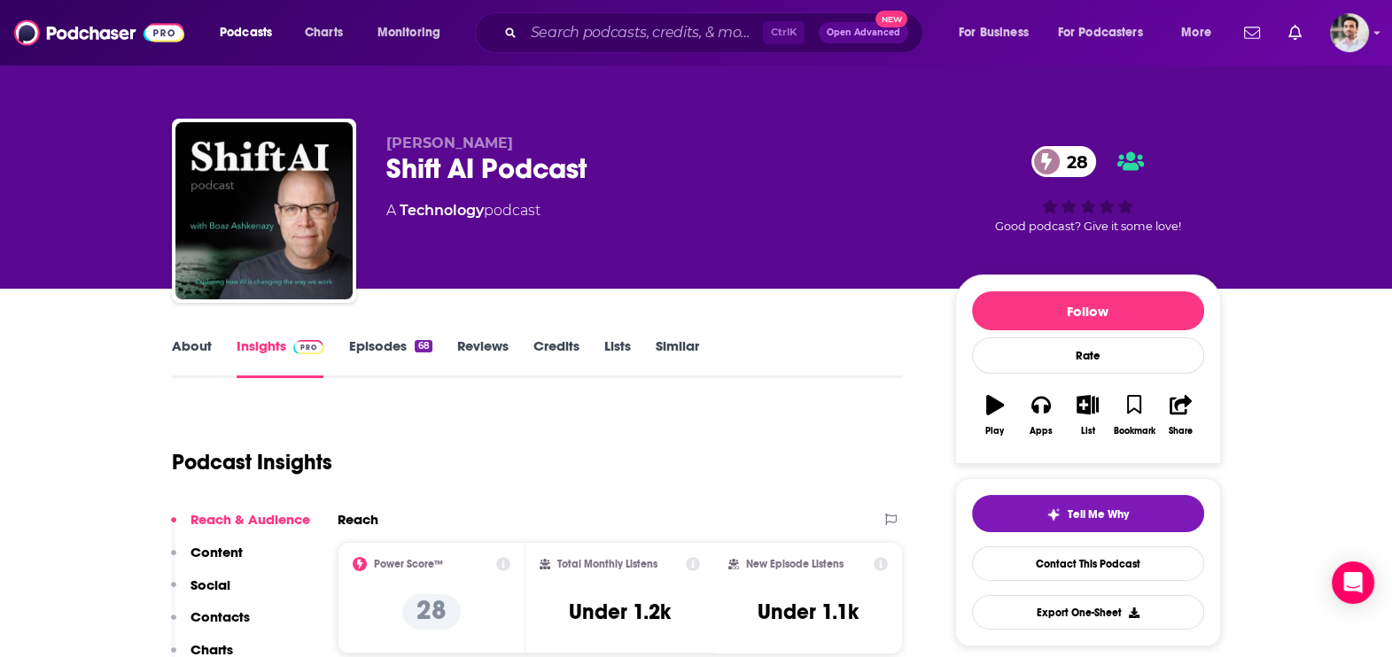
drag, startPoint x: 553, startPoint y: 137, endPoint x: 387, endPoint y: 136, distance: 165.7
click at [387, 136] on p "[PERSON_NAME]" at bounding box center [656, 143] width 540 height 17
copy span "[PERSON_NAME]"
click at [223, 606] on button "Social" at bounding box center [200, 593] width 59 height 33
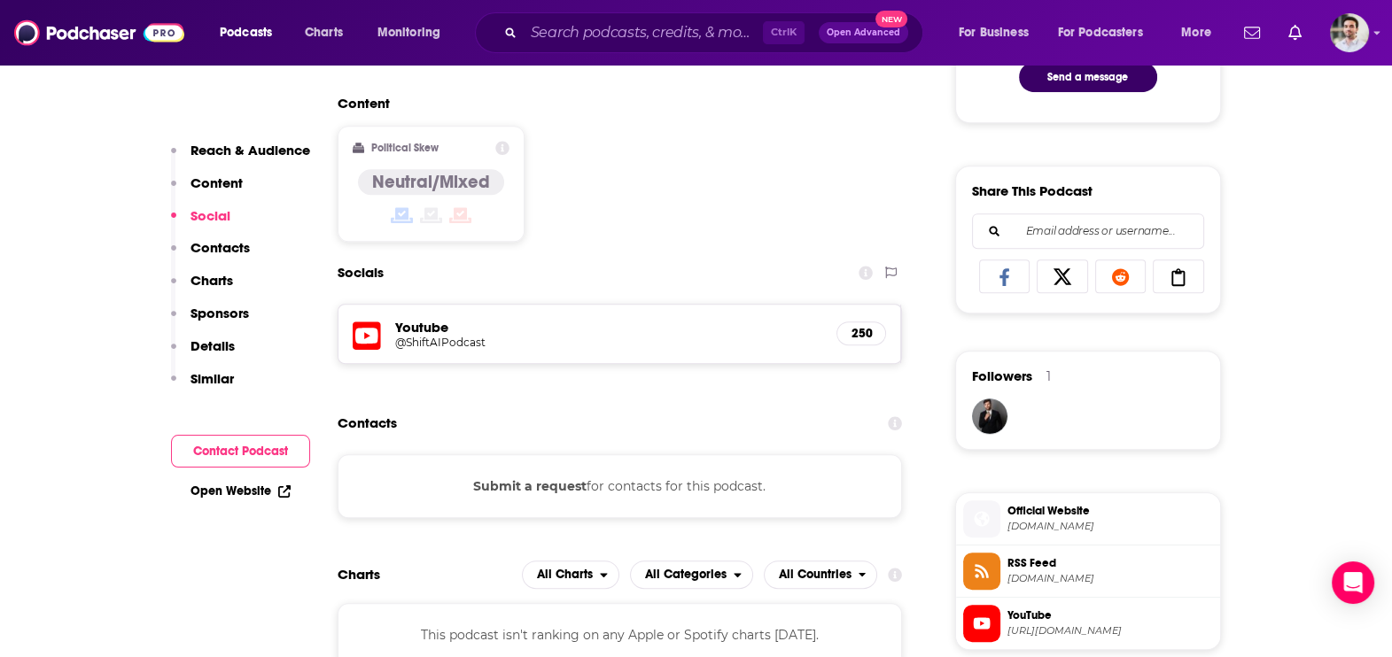
scroll to position [1018, 0]
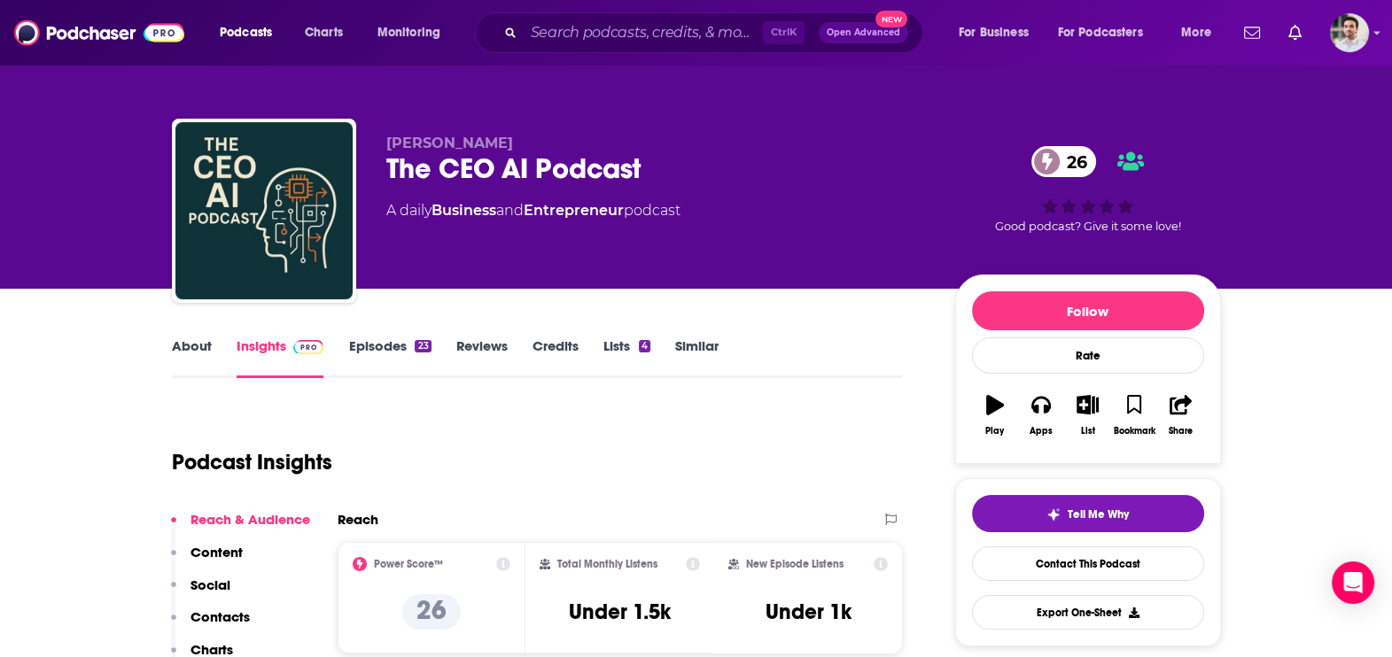
drag, startPoint x: 390, startPoint y: 142, endPoint x: 514, endPoint y: 136, distance: 124.1
click at [514, 136] on p "Gary Ambrosino" at bounding box center [656, 143] width 540 height 17
copy span "Gary Ambrosino"
click at [243, 609] on p "Contacts" at bounding box center [219, 617] width 59 height 17
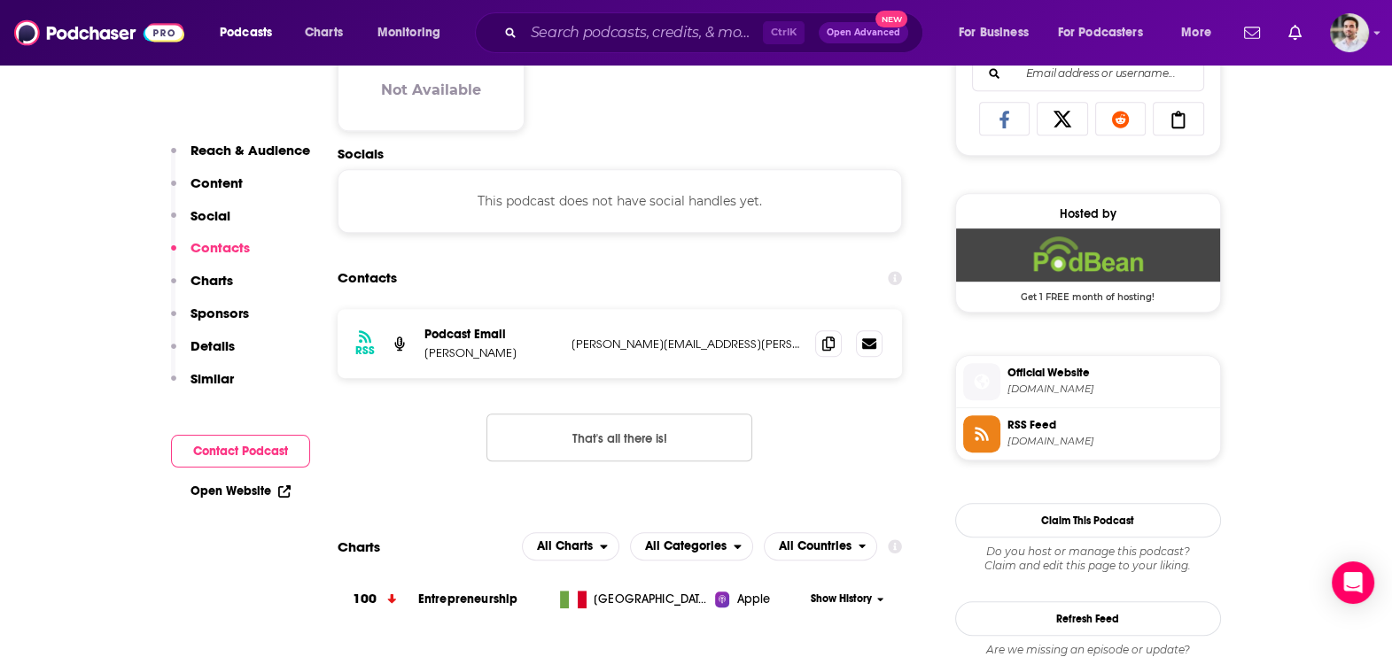
scroll to position [1182, 0]
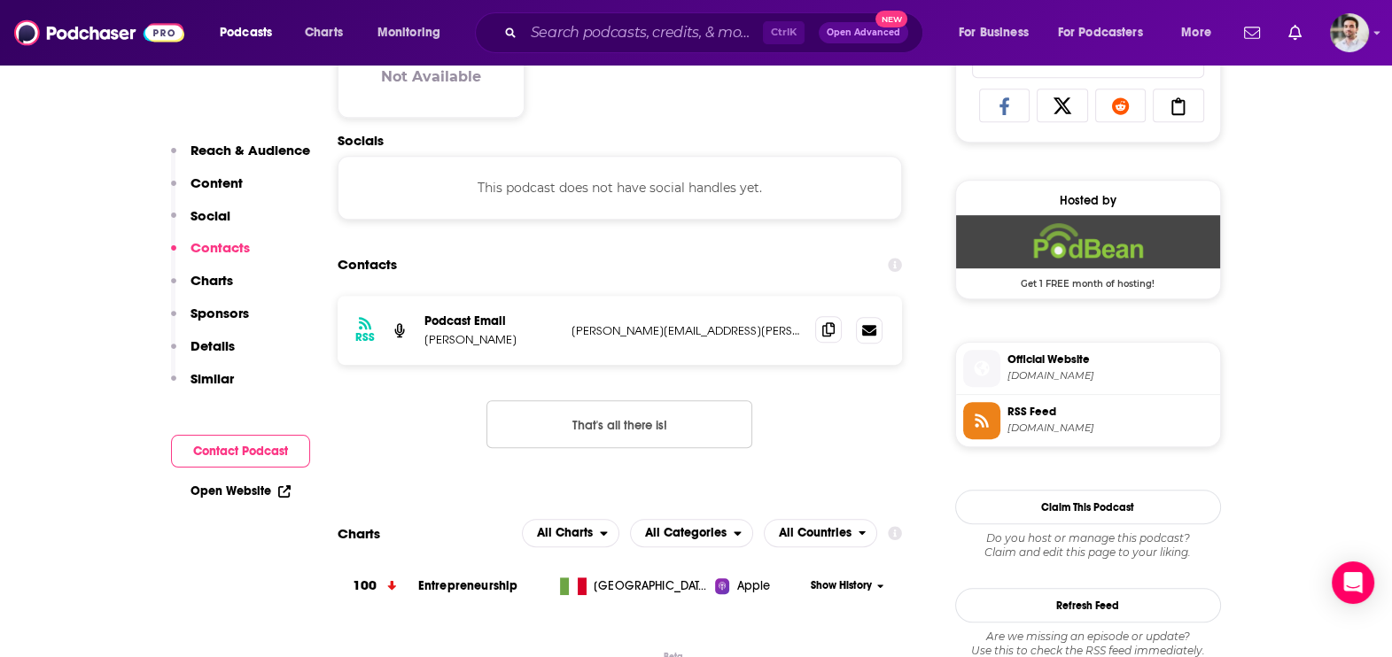
click at [822, 330] on icon at bounding box center [828, 329] width 12 height 14
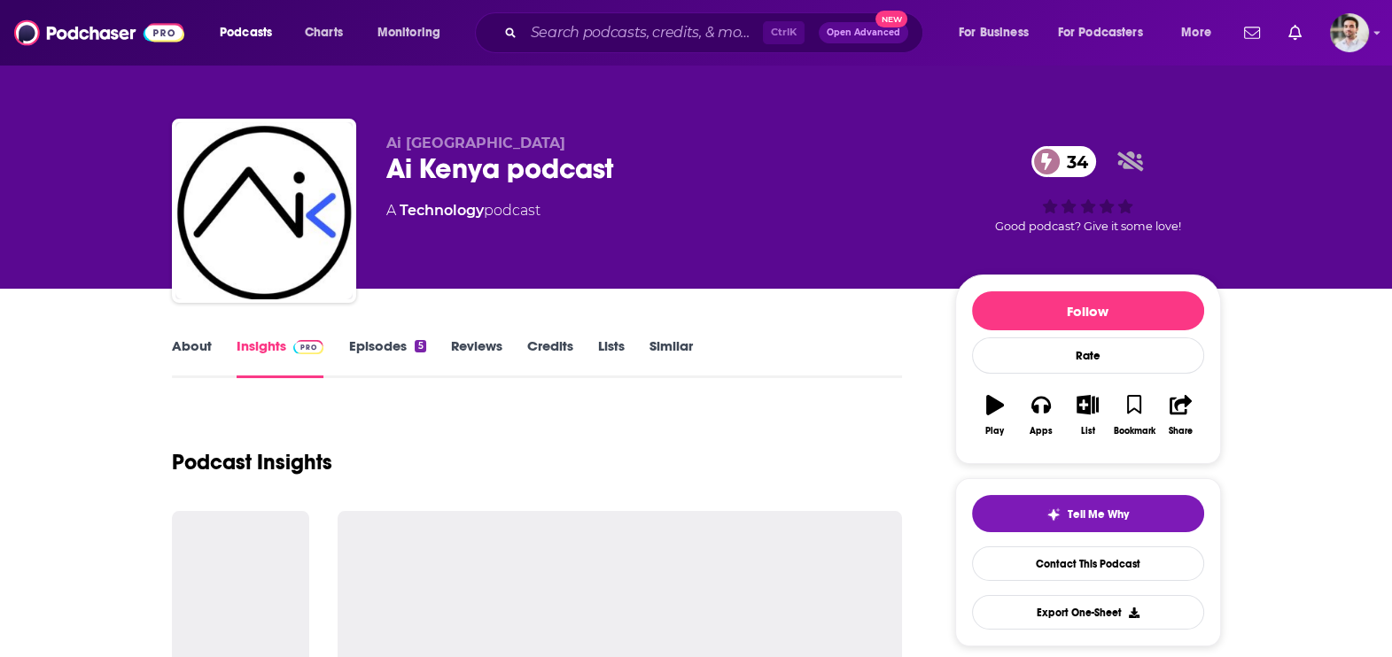
click at [370, 352] on link "Episodes 5" at bounding box center [386, 358] width 77 height 41
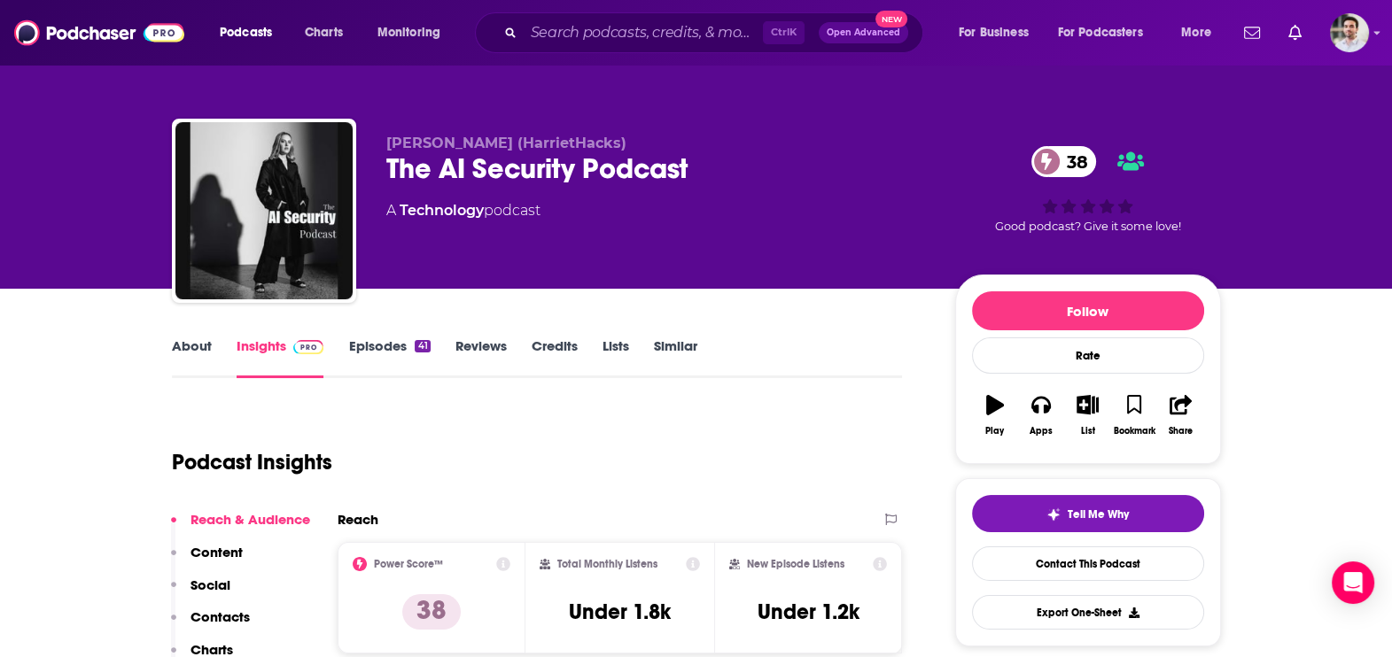
click at [194, 613] on p "Contacts" at bounding box center [219, 617] width 59 height 17
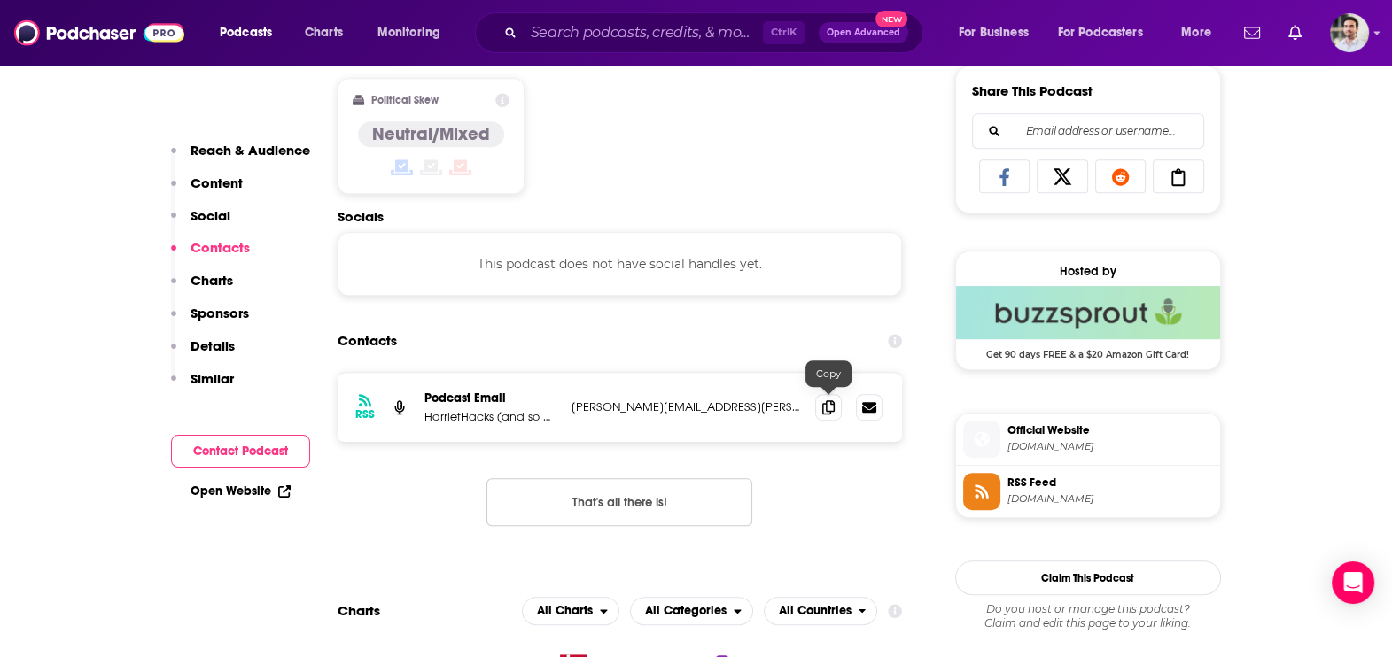
scroll to position [1186, 0]
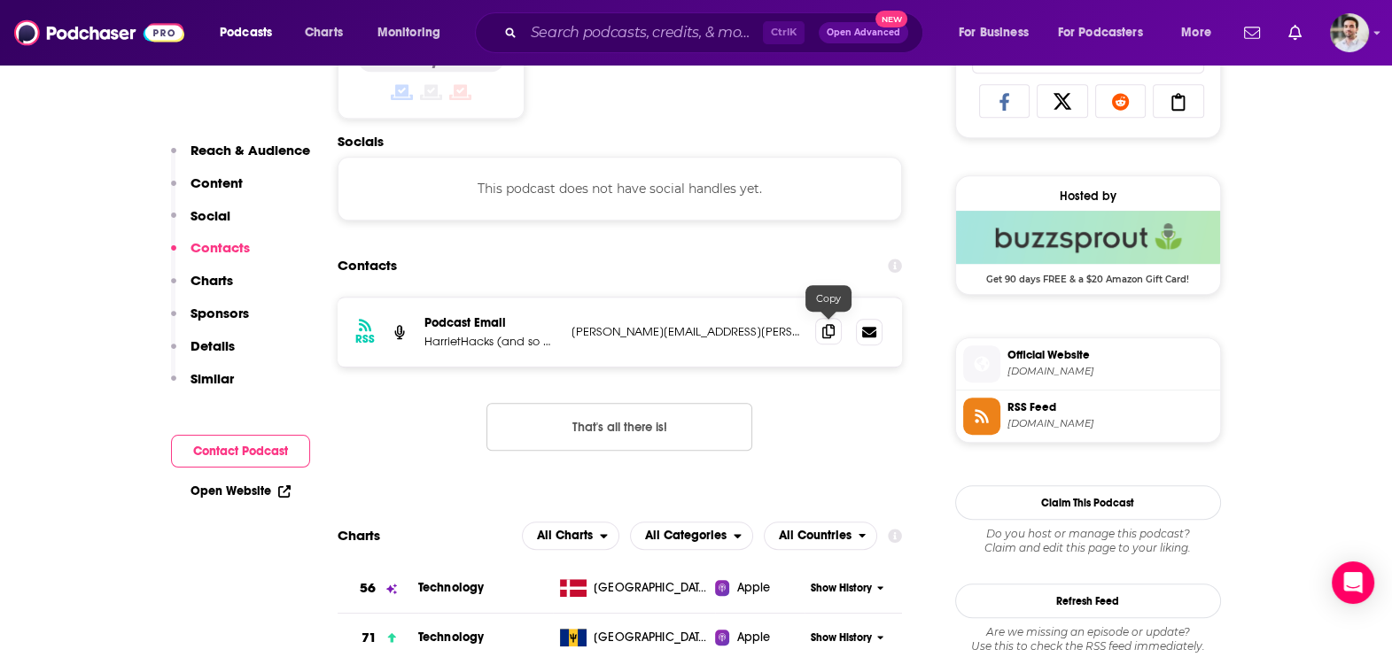
click at [819, 329] on span at bounding box center [828, 331] width 27 height 27
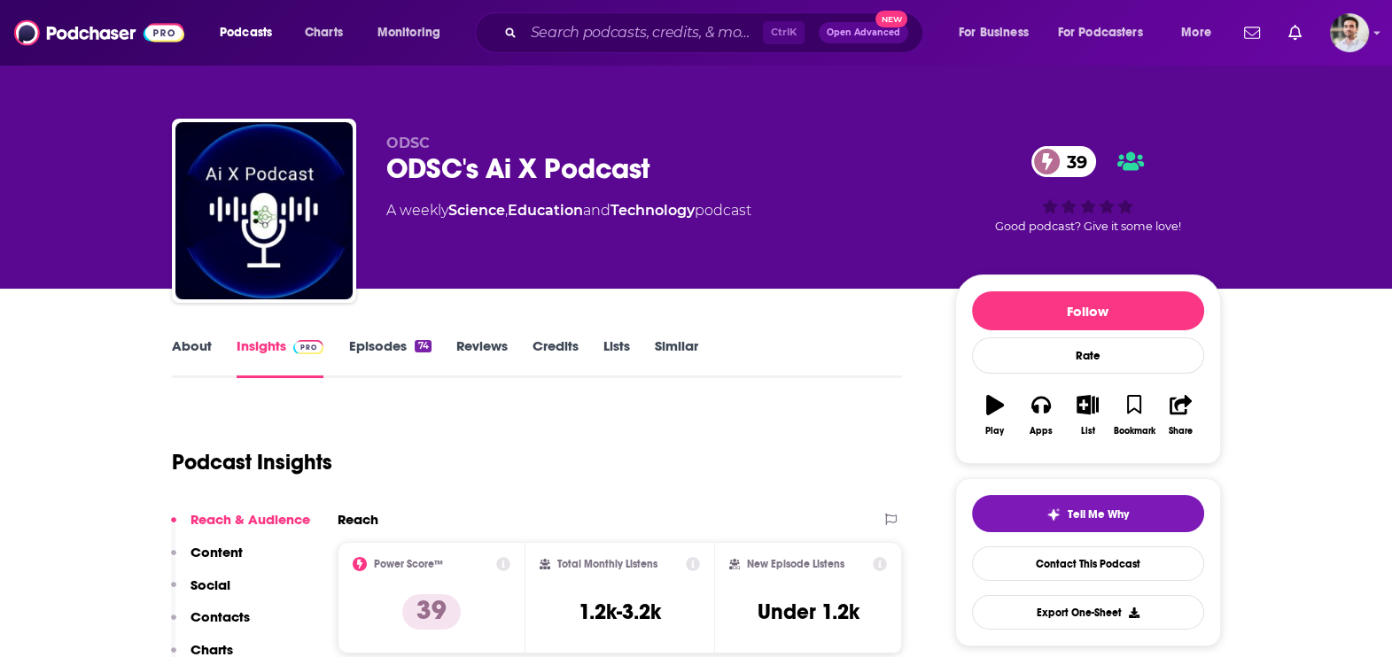
click at [188, 353] on link "About" at bounding box center [192, 358] width 40 height 41
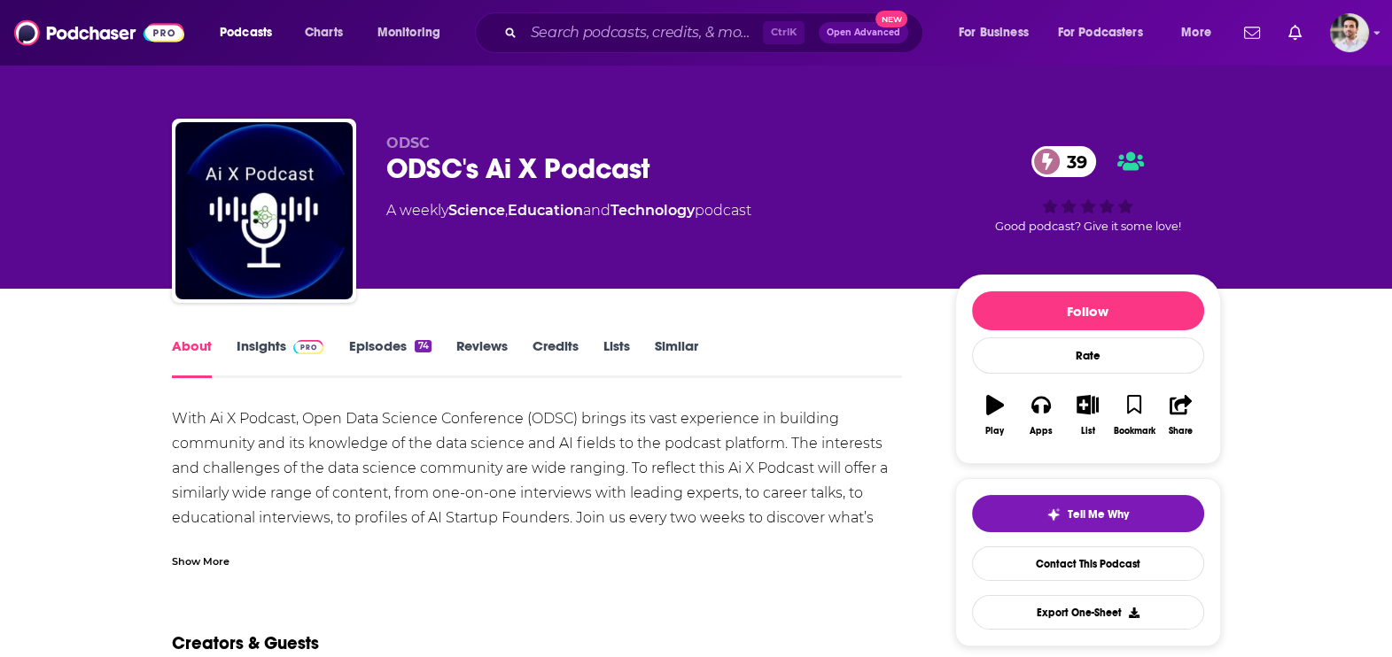
click at [203, 555] on div "Show More" at bounding box center [201, 560] width 58 height 17
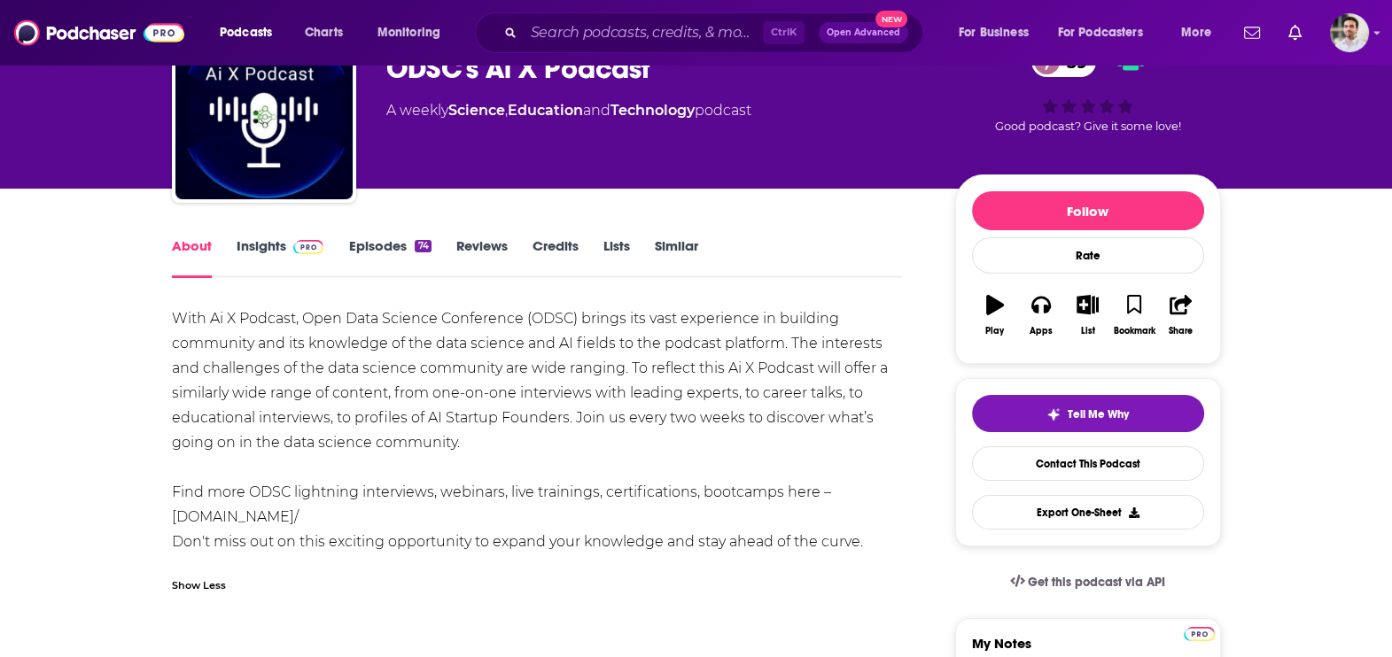
scroll to position [133, 0]
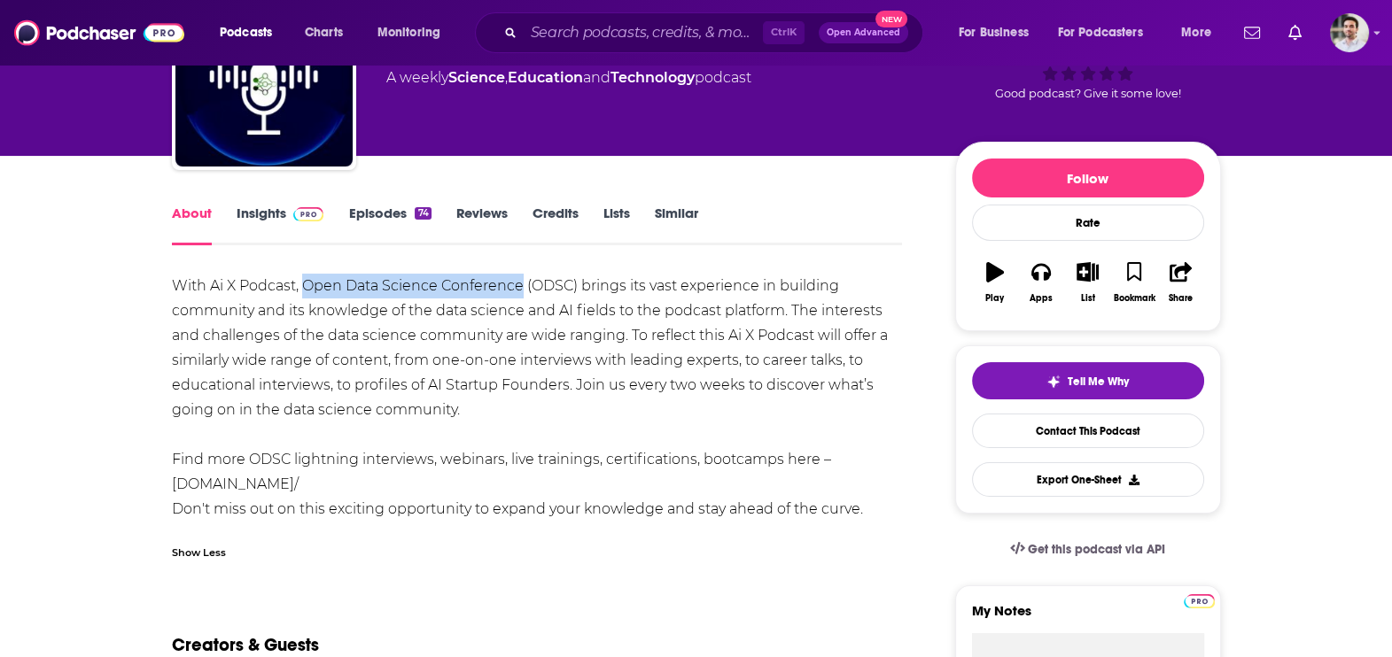
drag, startPoint x: 305, startPoint y: 282, endPoint x: 521, endPoint y: 289, distance: 216.3
click at [521, 289] on div "With Ai X Podcast, Open Data Science Conference (ODSC) brings its vast experien…" at bounding box center [537, 398] width 731 height 248
copy div "Open Data Science Conference"
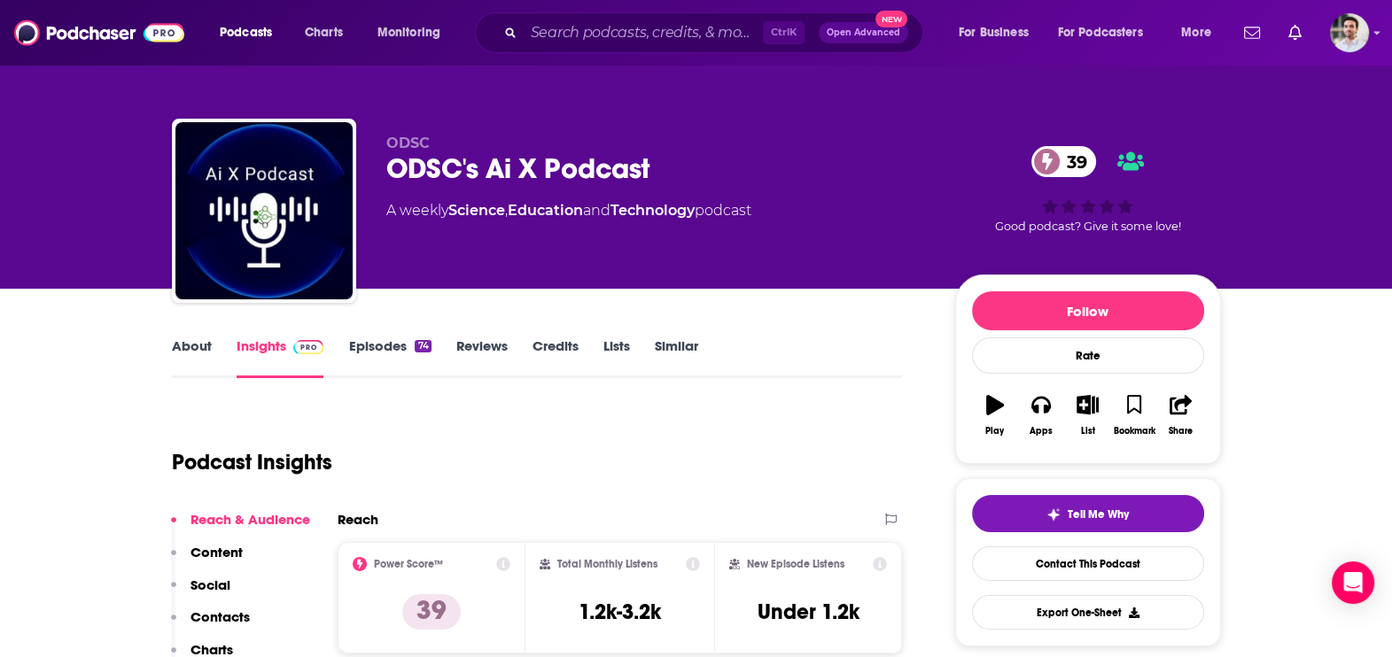
click at [227, 609] on p "Contacts" at bounding box center [219, 617] width 59 height 17
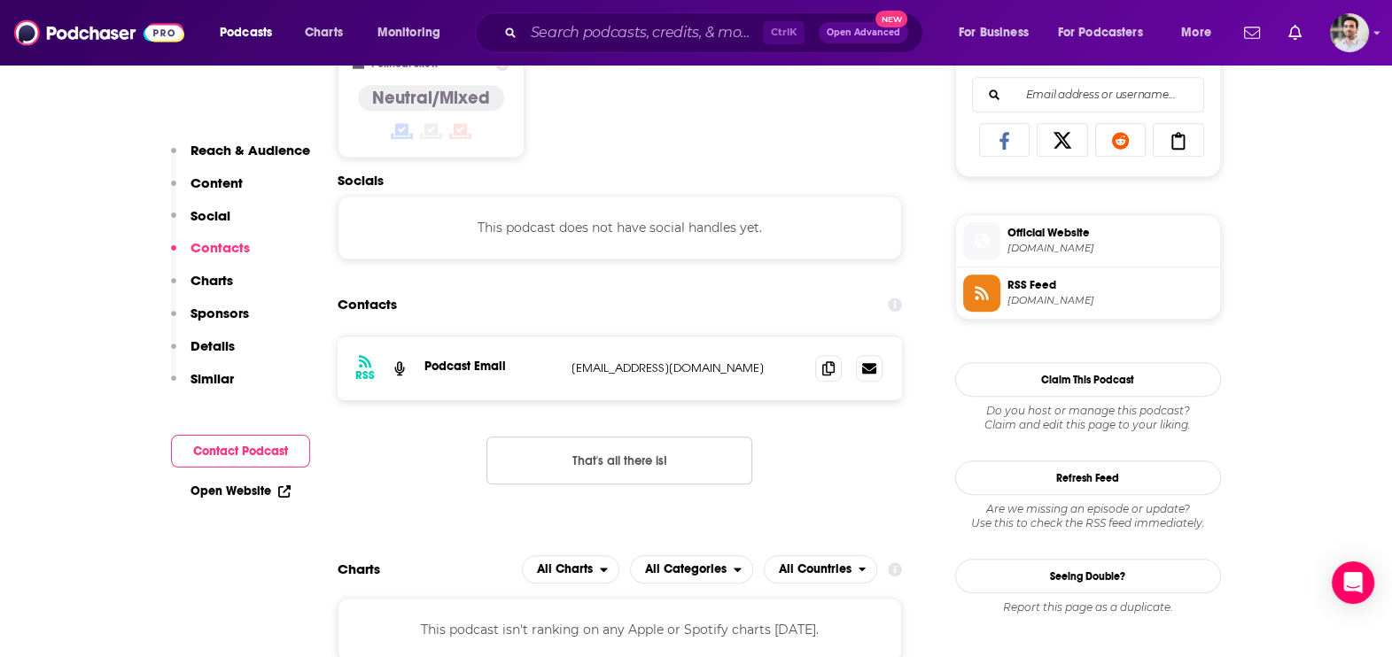
scroll to position [1186, 0]
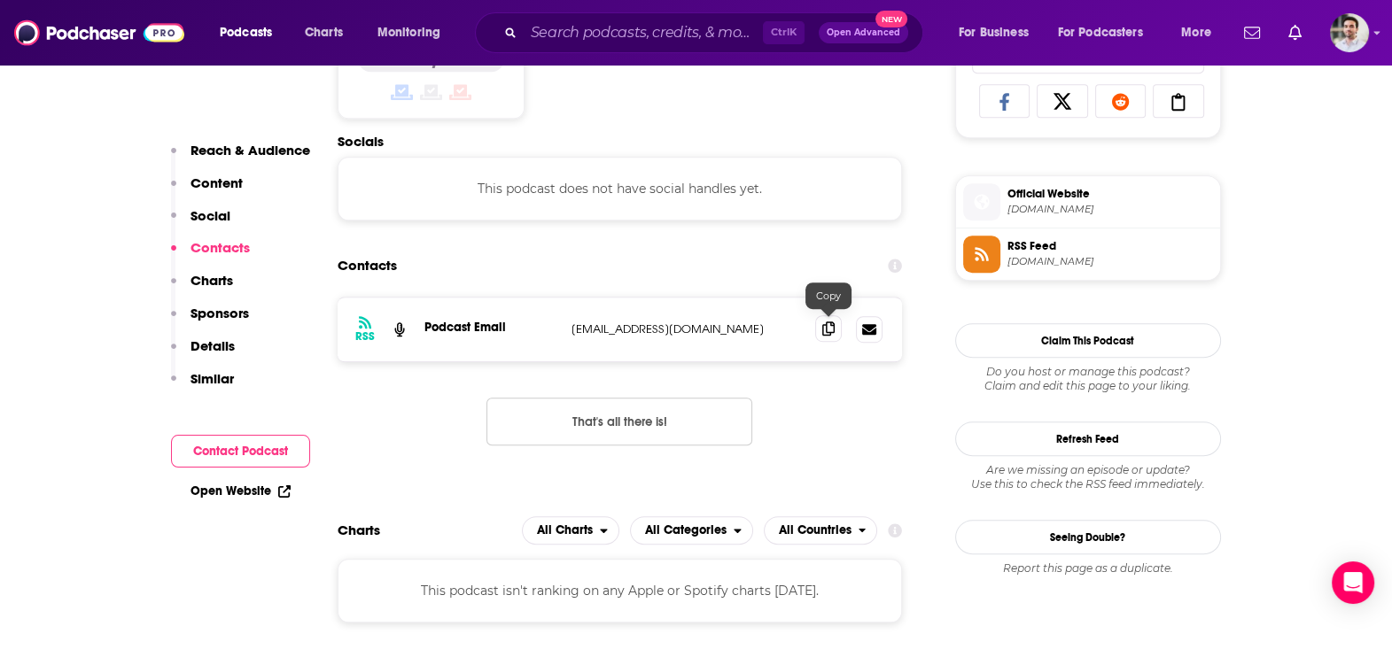
click at [832, 322] on icon at bounding box center [828, 329] width 12 height 14
click at [487, 1] on div "Podcasts Charts Monitoring Ctrl K Open Advanced New For Business For Podcasters…" at bounding box center [696, 33] width 1392 height 66
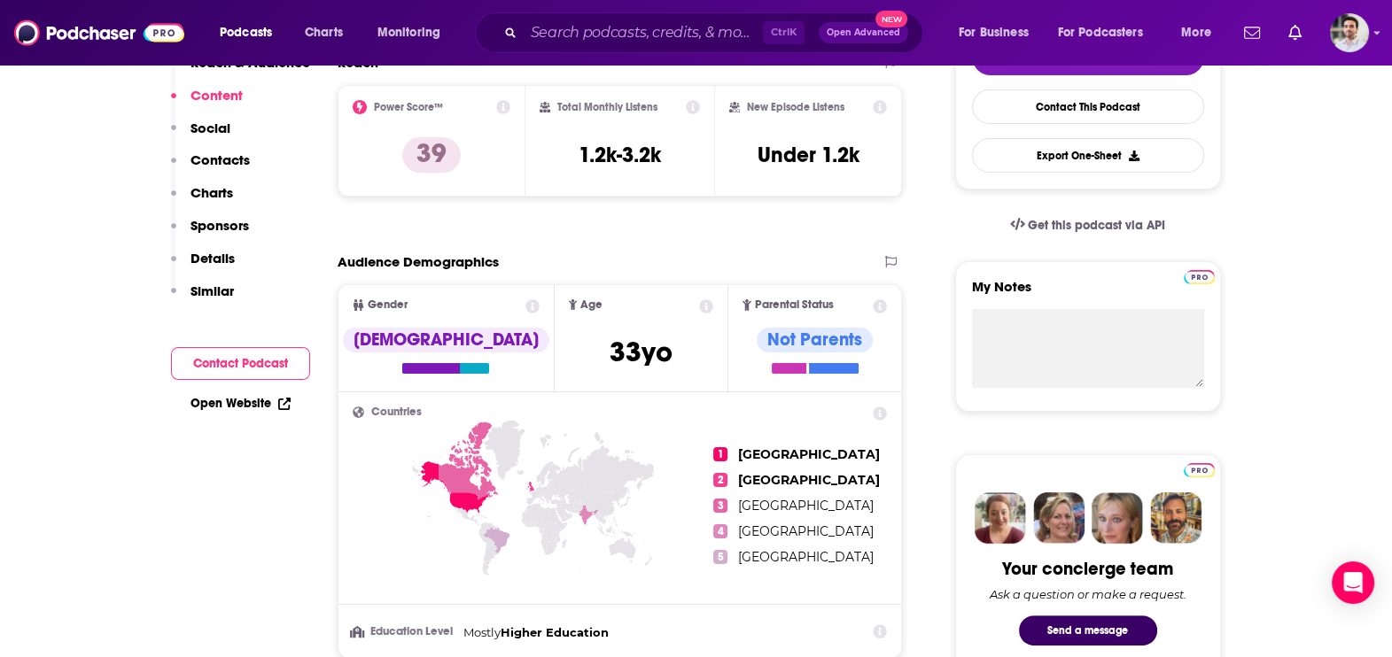
scroll to position [0, 0]
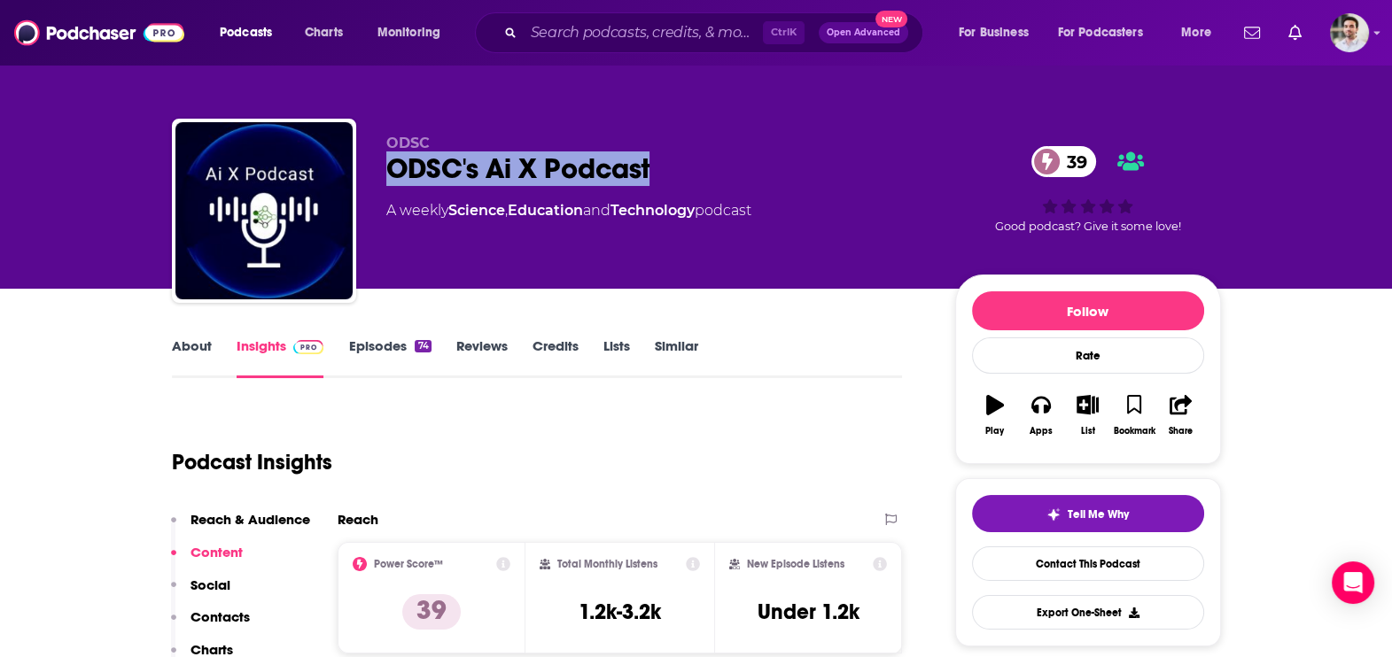
drag, startPoint x: 378, startPoint y: 177, endPoint x: 657, endPoint y: 180, distance: 279.1
click at [657, 180] on div "ODSC ODSC's Ai X Podcast 39 A weekly Science , Education and Technology podcast…" at bounding box center [696, 214] width 1049 height 191
copy h2 "ODSC's Ai X Podcast"
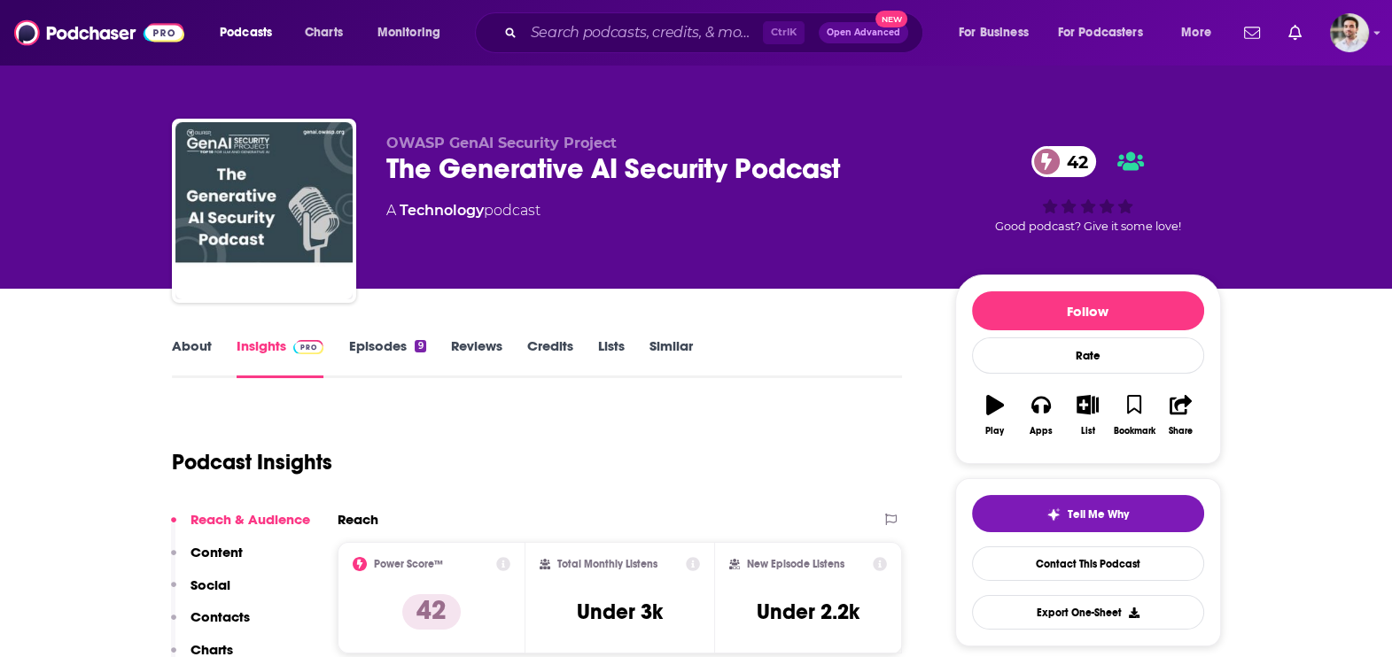
click at [195, 362] on link "About" at bounding box center [192, 358] width 40 height 41
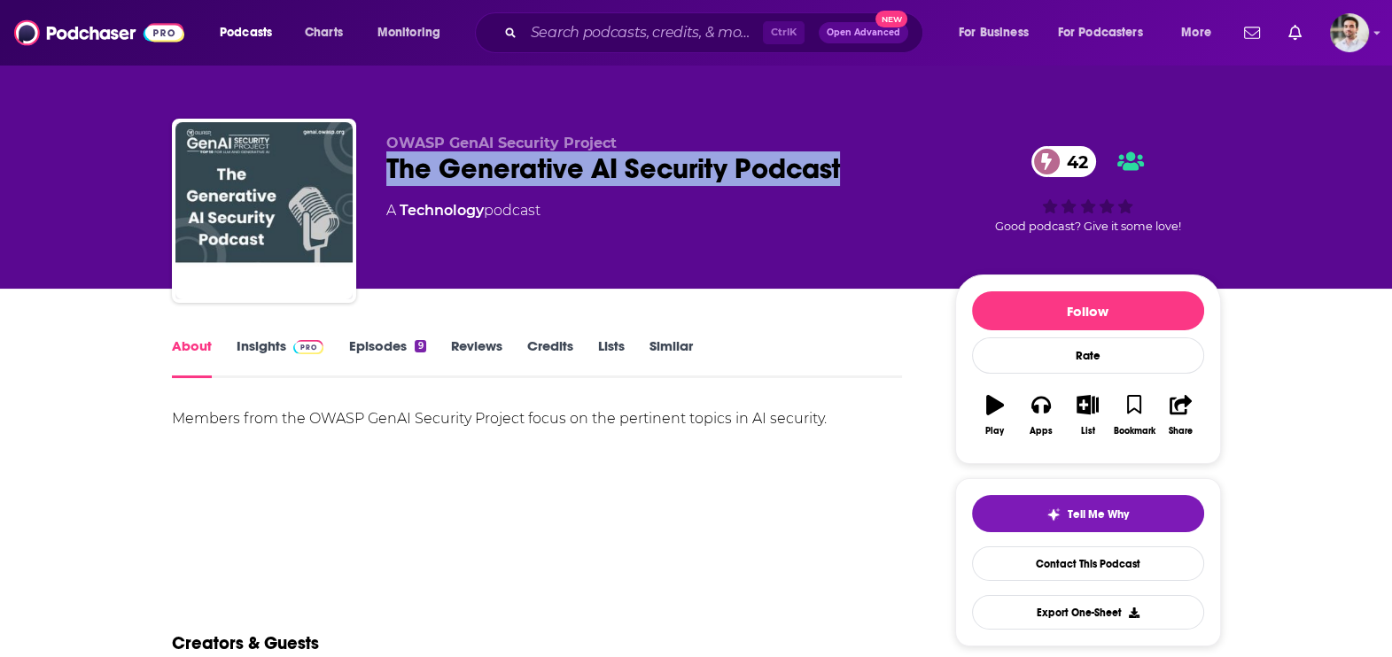
drag, startPoint x: 390, startPoint y: 165, endPoint x: 840, endPoint y: 179, distance: 450.3
click at [840, 179] on div "The Generative AI Security Podcast 42" at bounding box center [656, 168] width 540 height 35
copy h1 "The Generative AI Security Podcast"
drag, startPoint x: 257, startPoint y: 339, endPoint x: 415, endPoint y: 4, distance: 371.0
click at [257, 339] on link "Insights" at bounding box center [281, 358] width 88 height 41
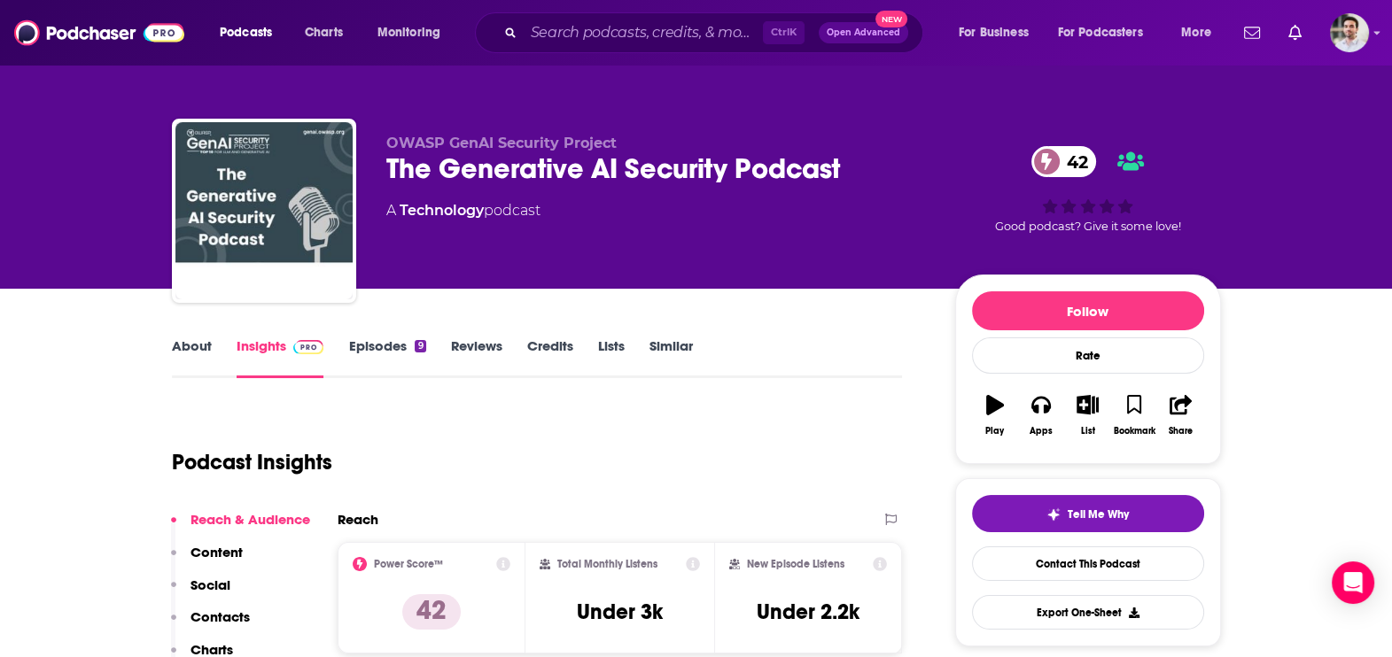
click at [229, 609] on p "Contacts" at bounding box center [219, 617] width 59 height 17
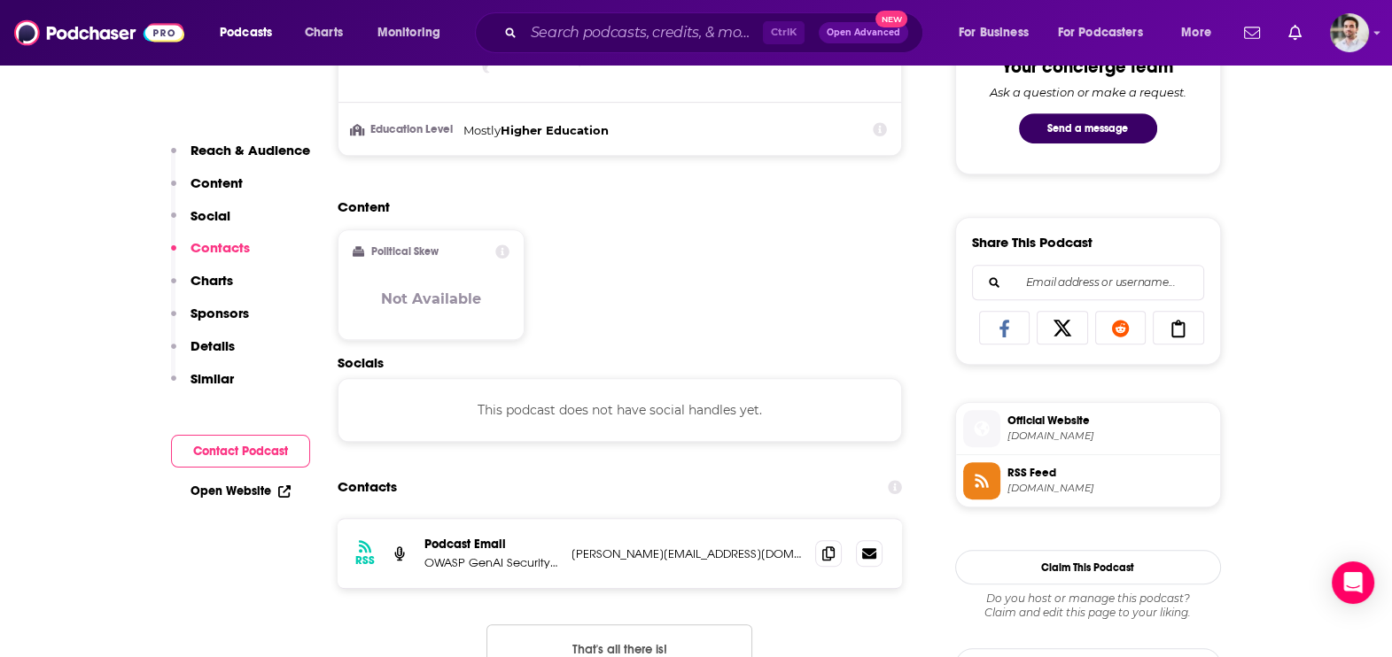
scroll to position [1182, 0]
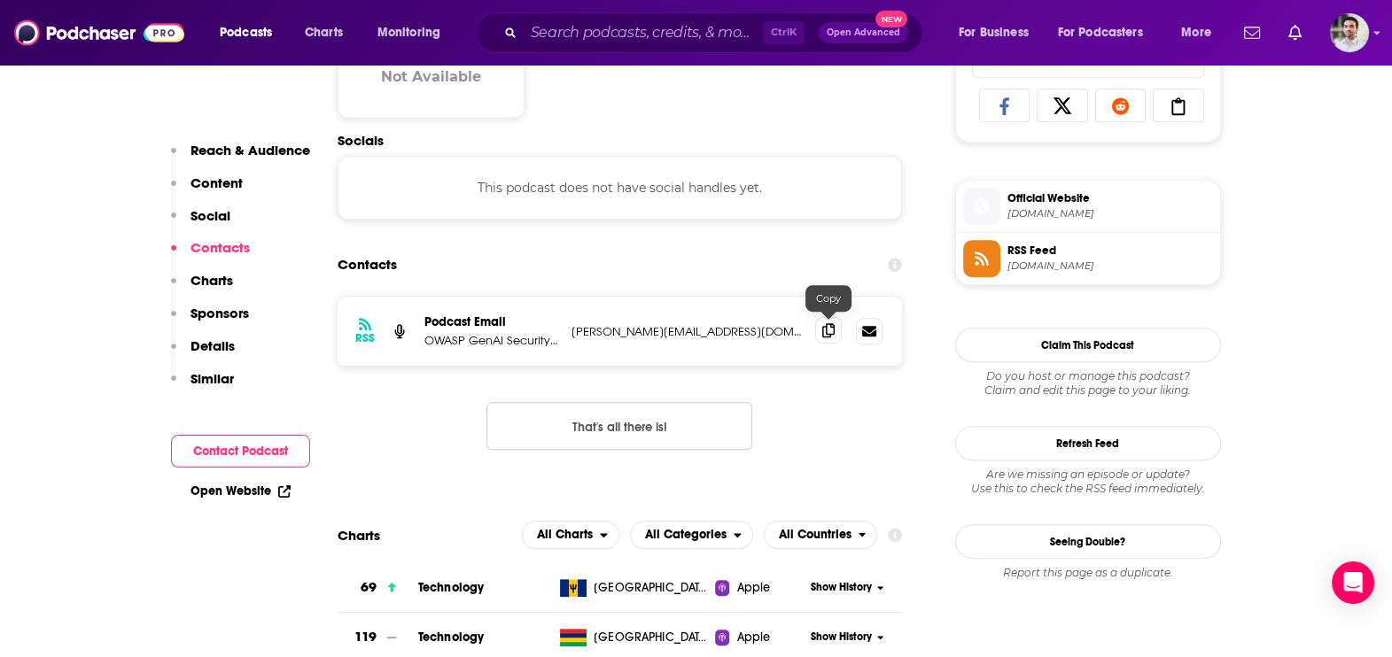
click at [832, 330] on icon at bounding box center [828, 330] width 12 height 14
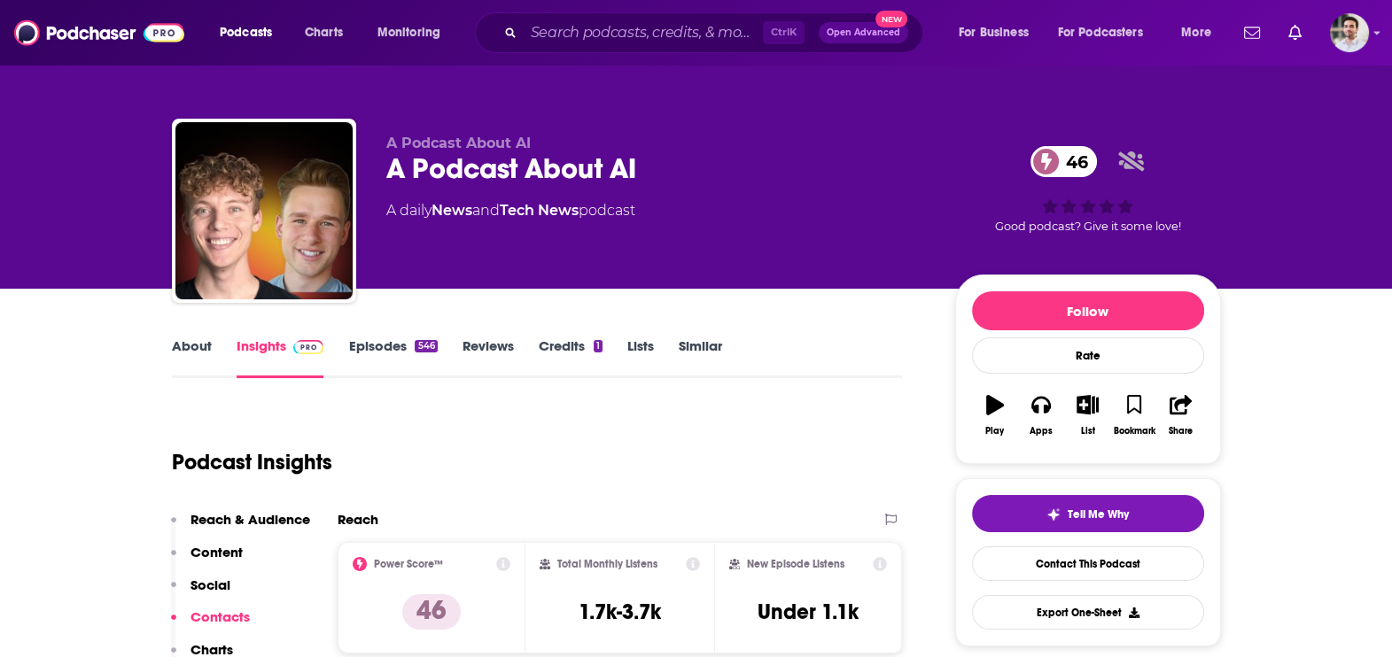
click at [197, 369] on link "About" at bounding box center [192, 358] width 40 height 41
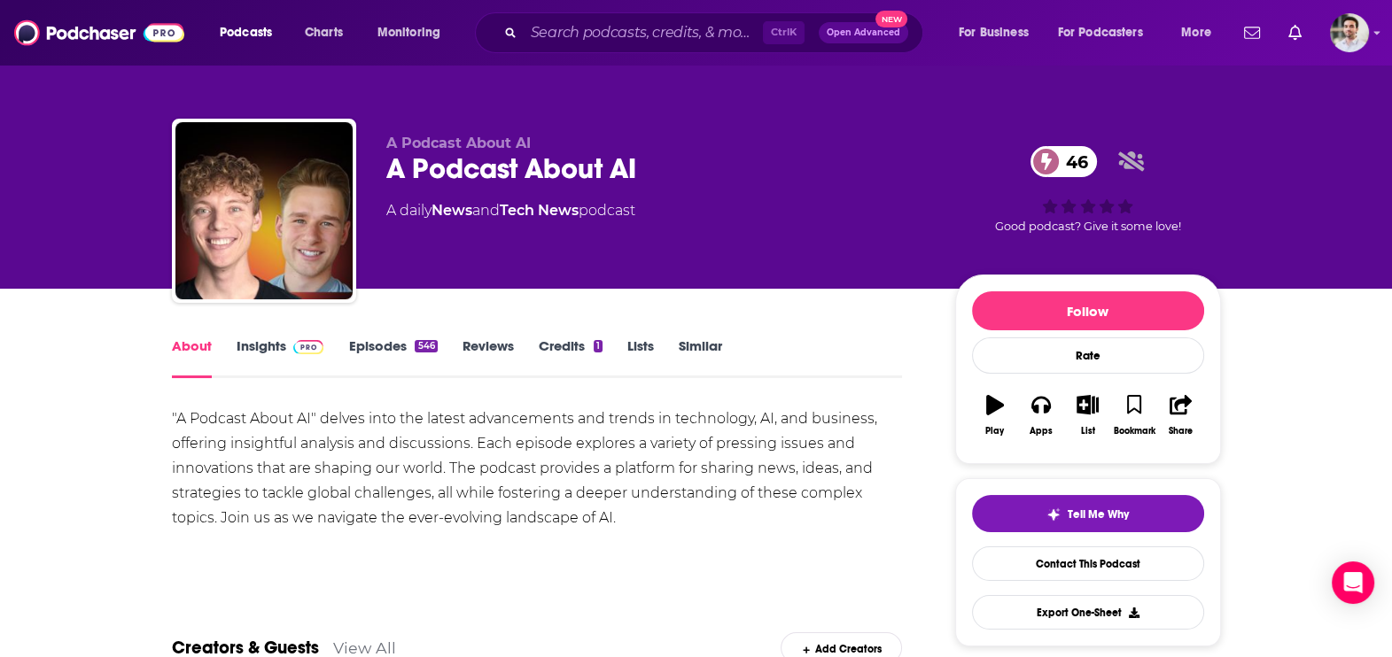
click at [396, 347] on link "Episodes 546" at bounding box center [392, 358] width 89 height 41
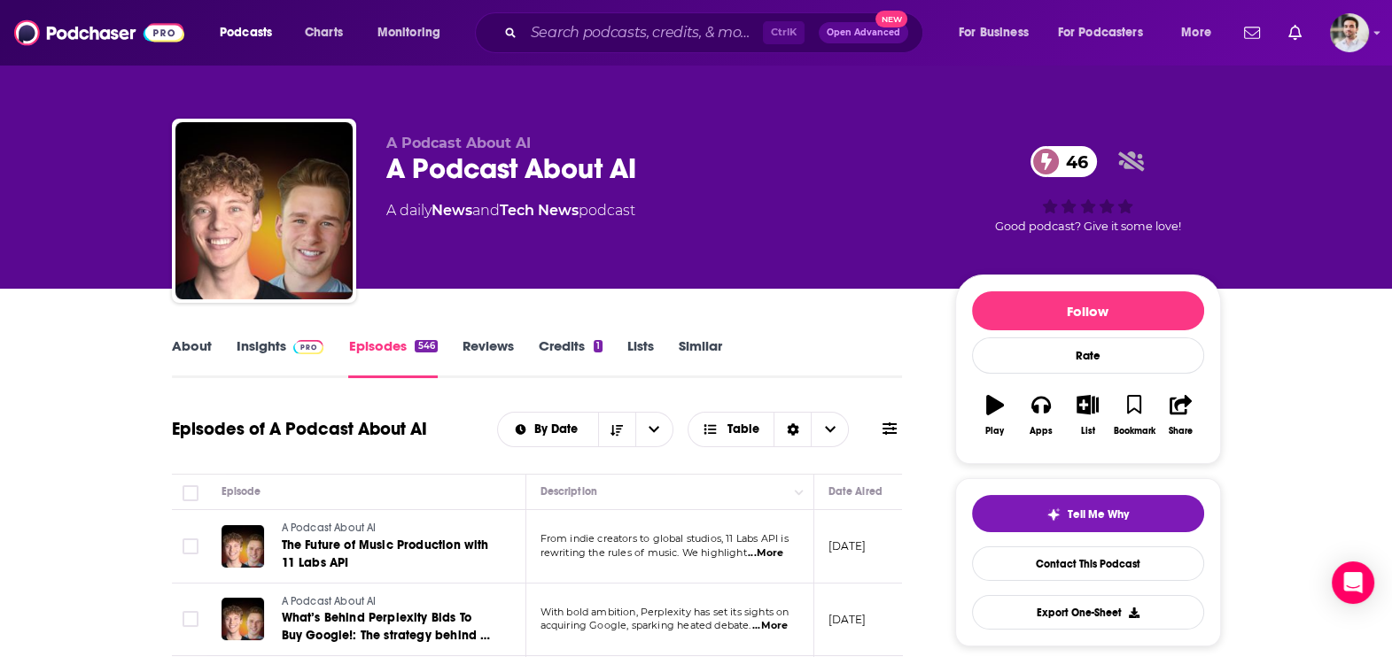
click at [771, 548] on span "...More" at bounding box center [765, 554] width 35 height 14
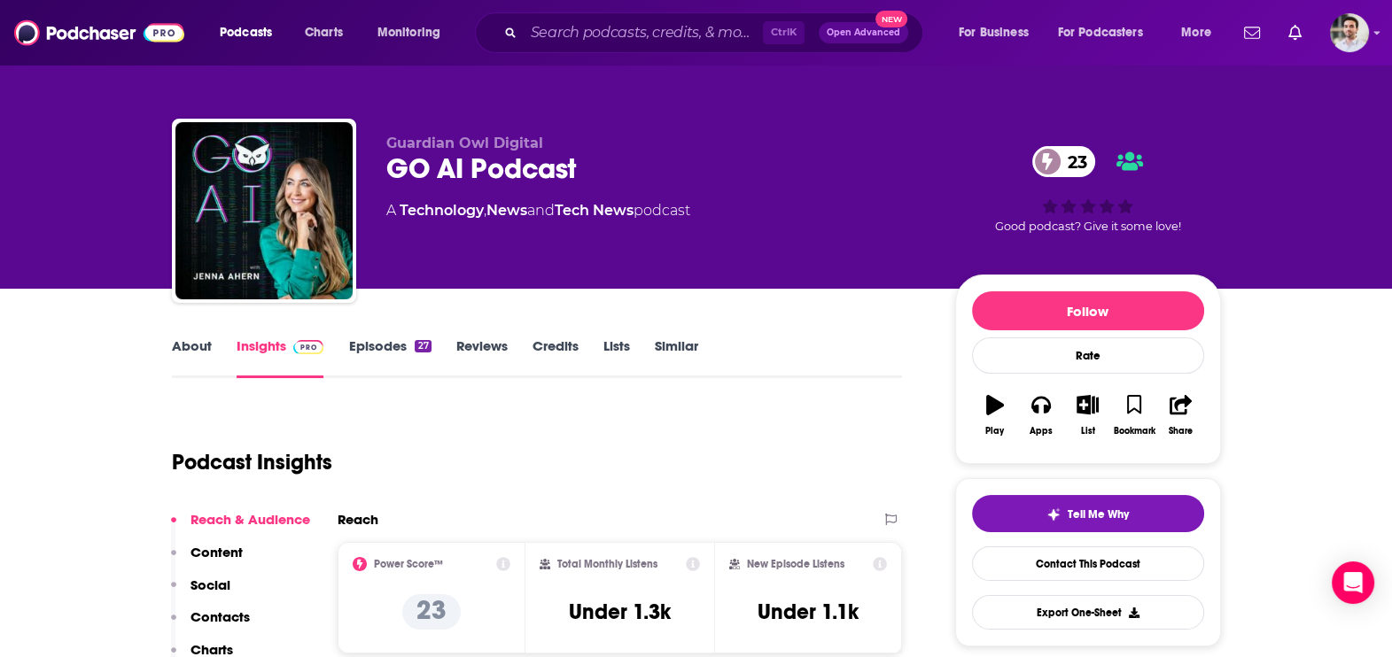
click at [238, 623] on p "Contacts" at bounding box center [219, 617] width 59 height 17
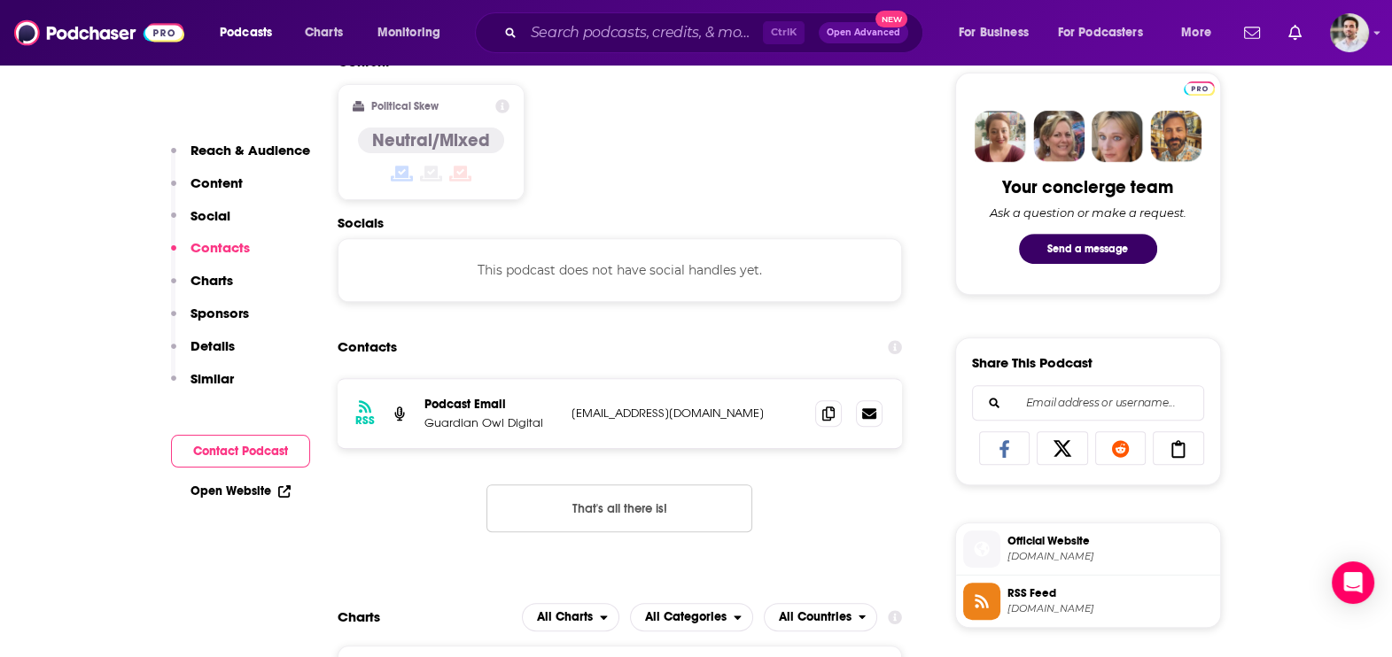
scroll to position [920, 0]
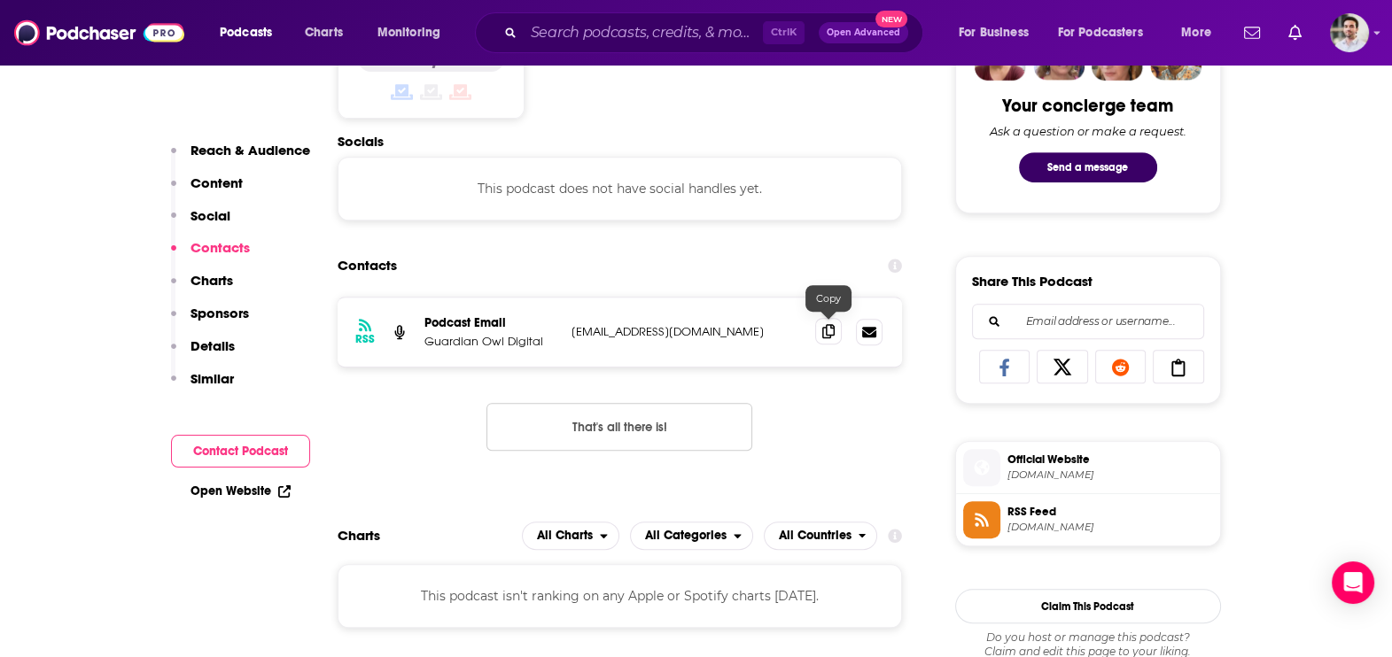
click at [817, 333] on span at bounding box center [828, 331] width 27 height 27
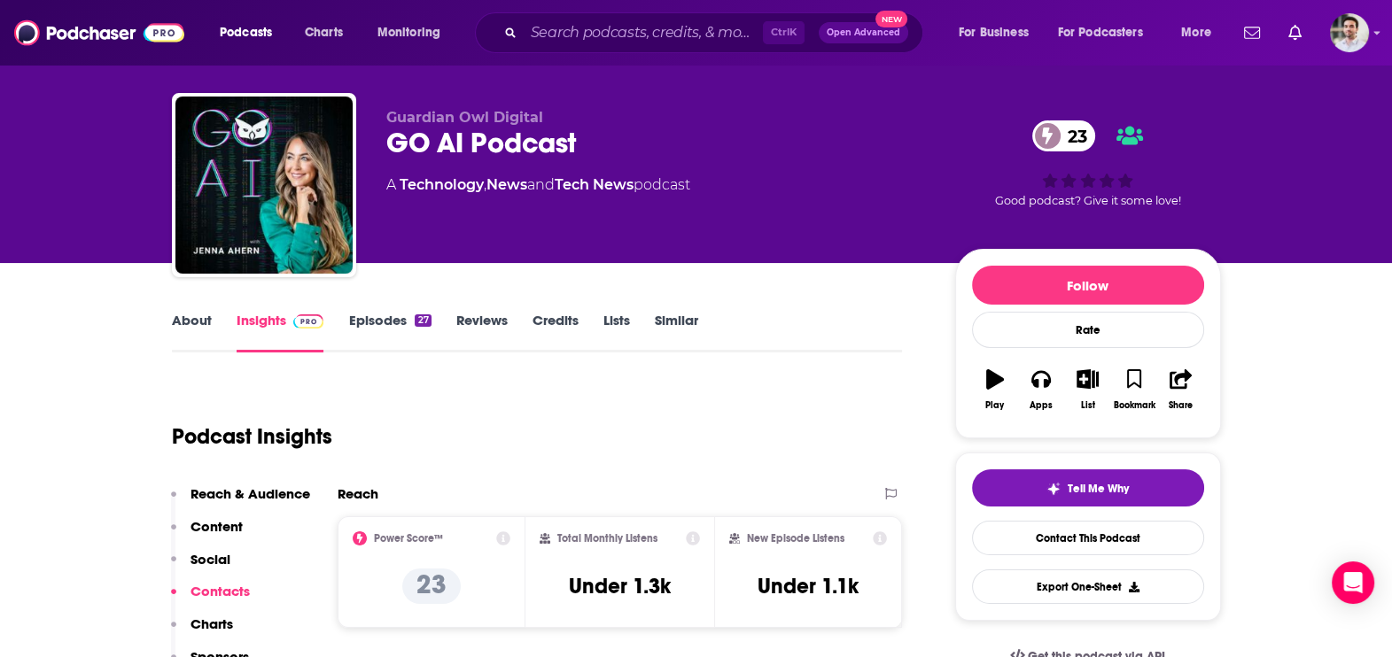
scroll to position [0, 0]
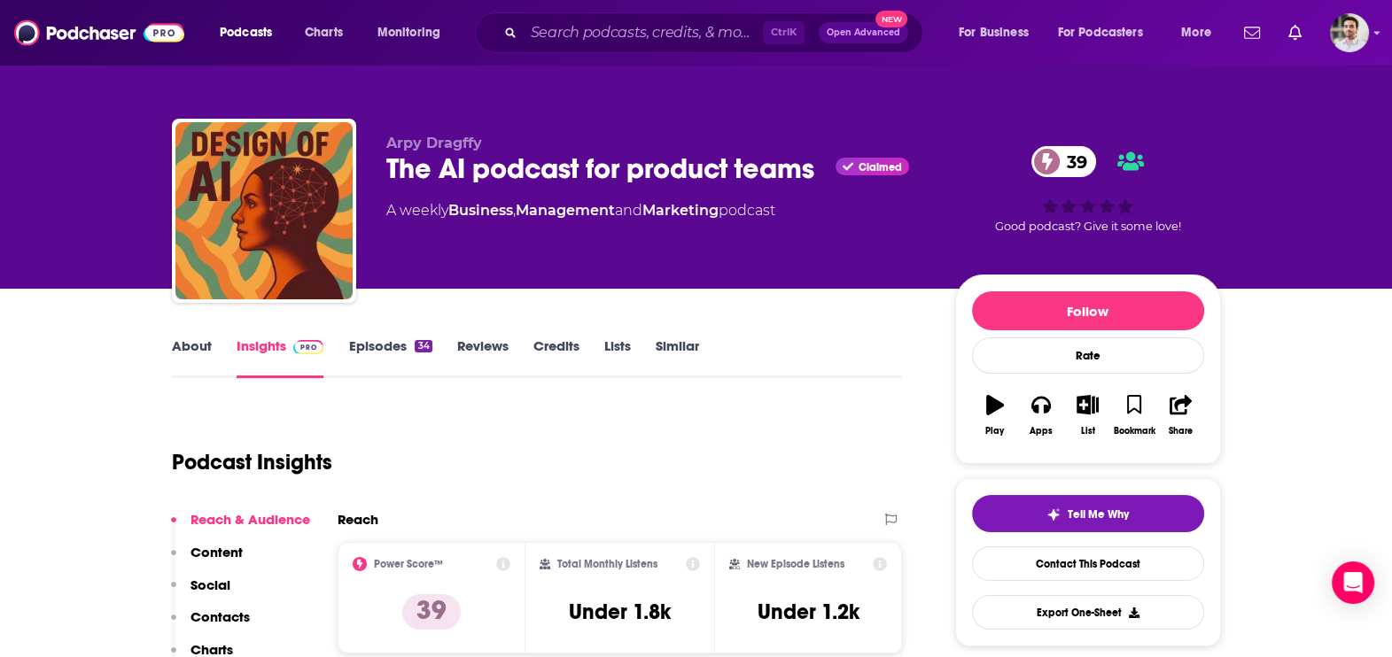
click at [235, 611] on p "Contacts" at bounding box center [219, 617] width 59 height 17
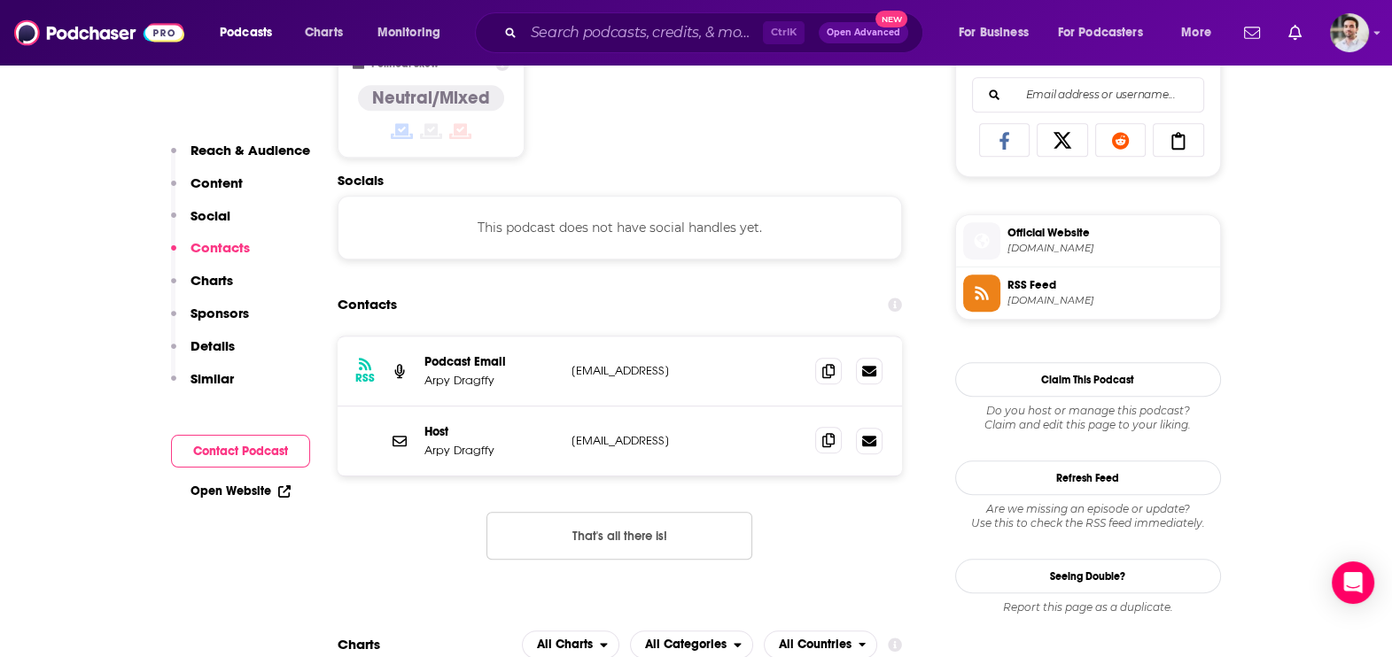
scroll to position [1186, 0]
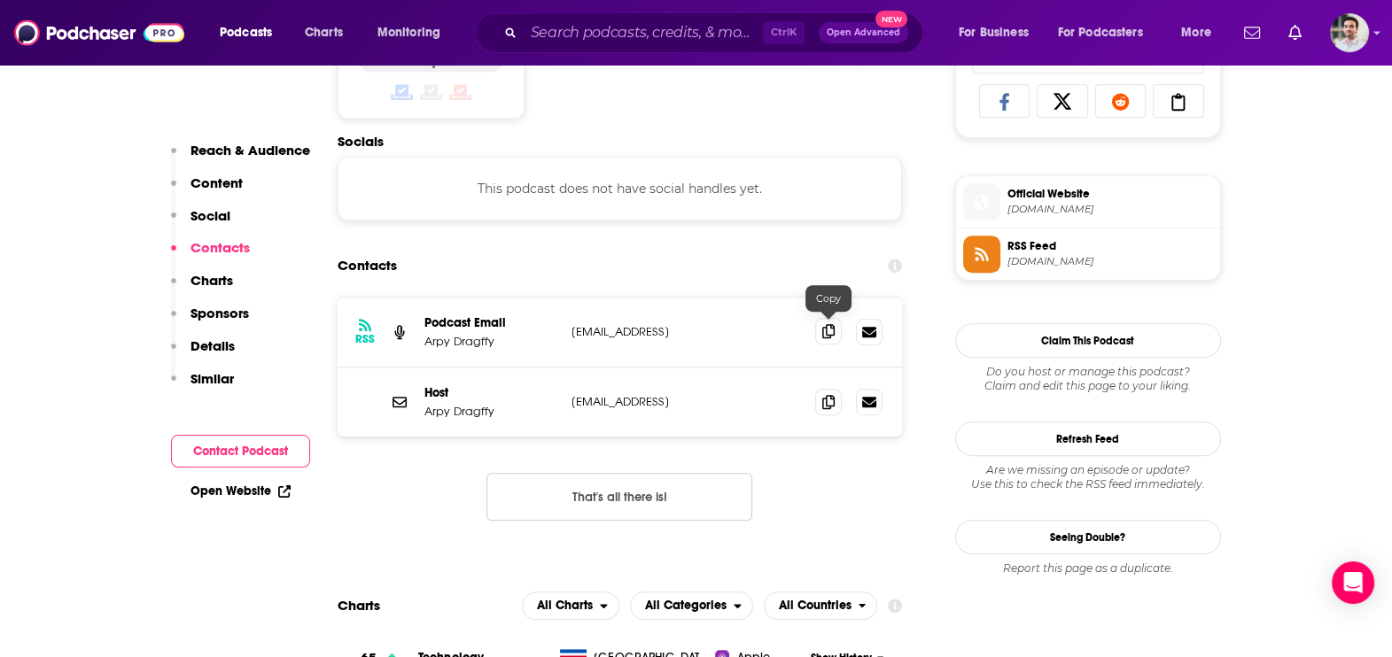
click at [832, 328] on icon at bounding box center [828, 331] width 12 height 14
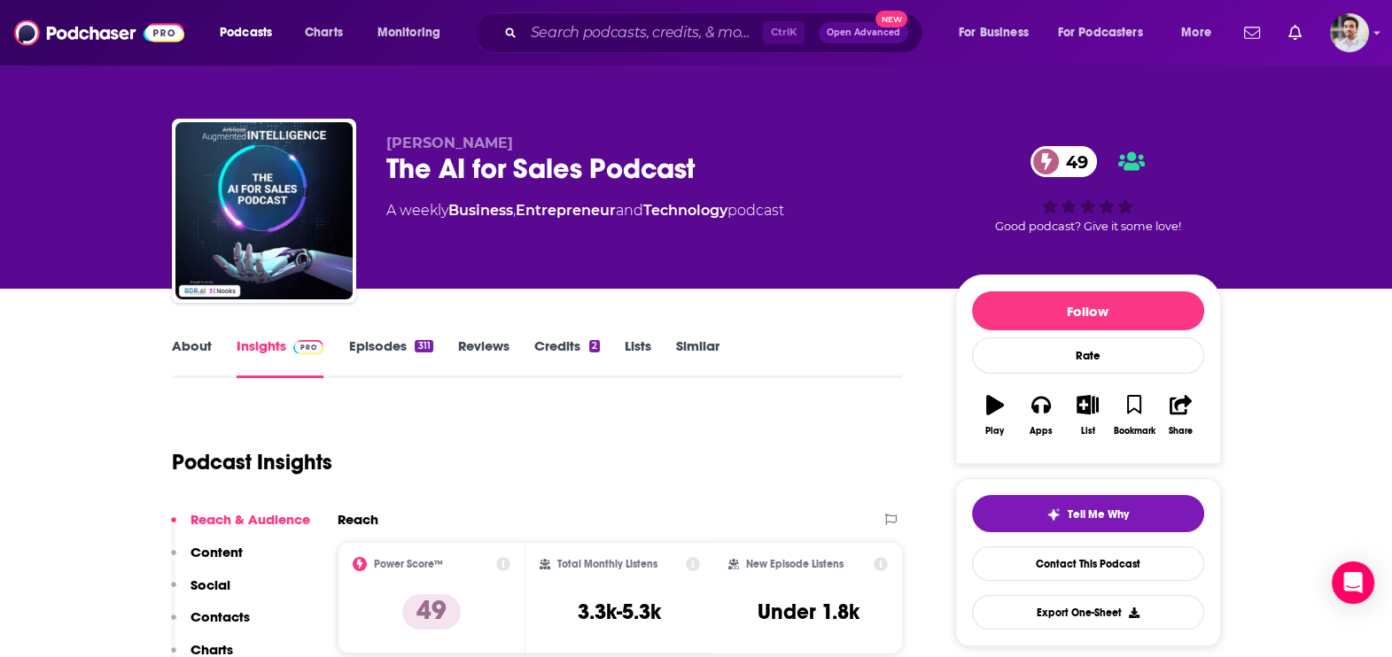
click at [230, 611] on p "Contacts" at bounding box center [219, 617] width 59 height 17
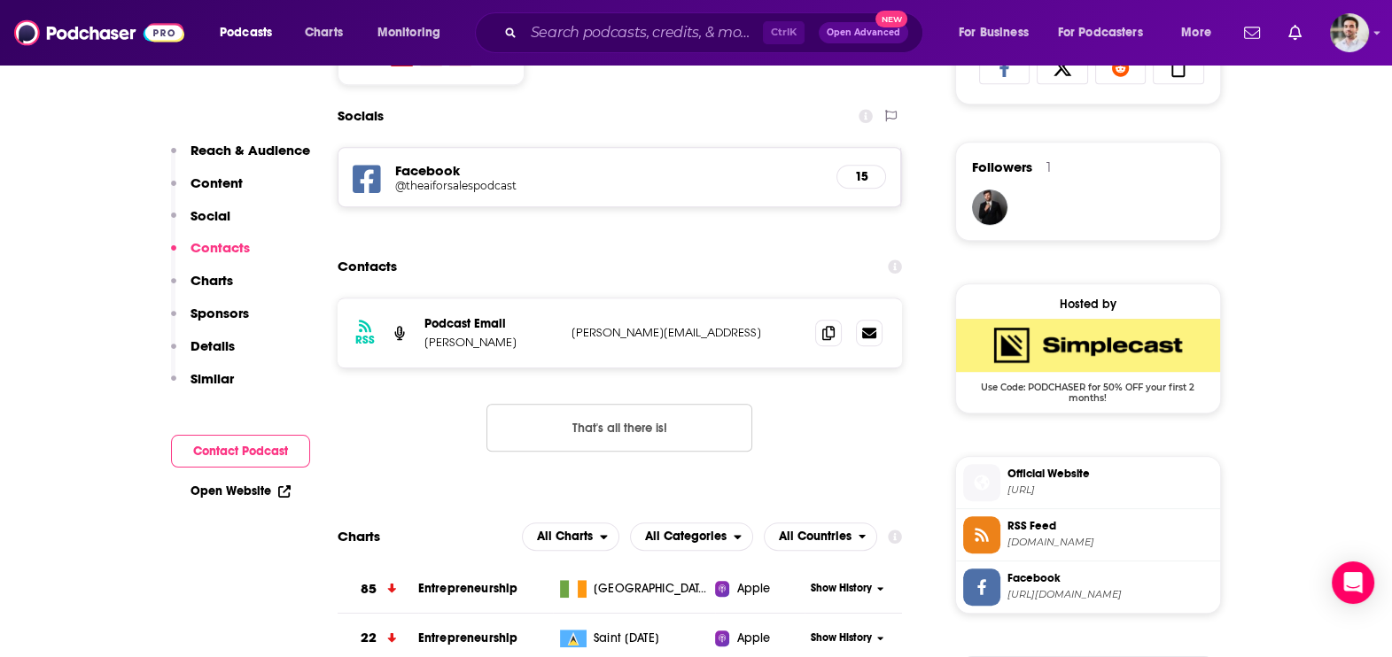
scroll to position [1221, 0]
click at [817, 326] on span at bounding box center [828, 331] width 27 height 27
